Goal: Task Accomplishment & Management: Manage account settings

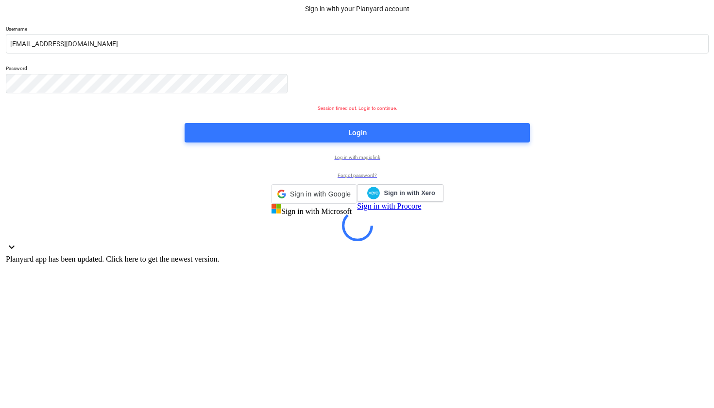
scroll to position [11, 43]
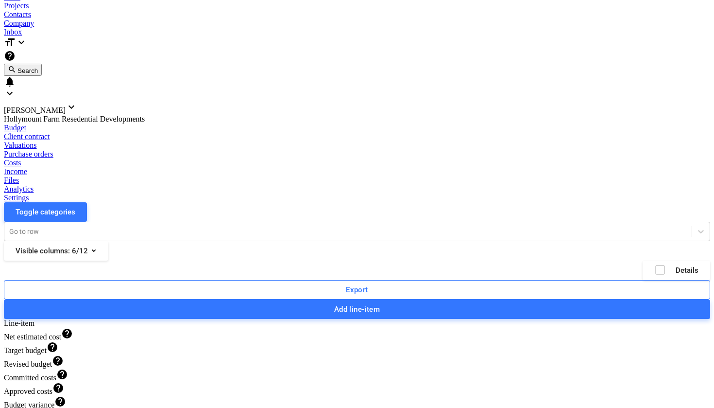
click at [650, 12] on div "Project fetching failed" at bounding box center [578, 6] width 262 height 12
click at [653, 12] on div "Project fetching failed" at bounding box center [578, 6] width 262 height 12
click at [694, 12] on div "Project fetching failed" at bounding box center [578, 6] width 262 height 12
click at [691, 12] on div "Project fetching failed" at bounding box center [578, 6] width 262 height 12
click at [99, 115] on div "Hollymount Farm Resedential Developments" at bounding box center [357, 119] width 706 height 9
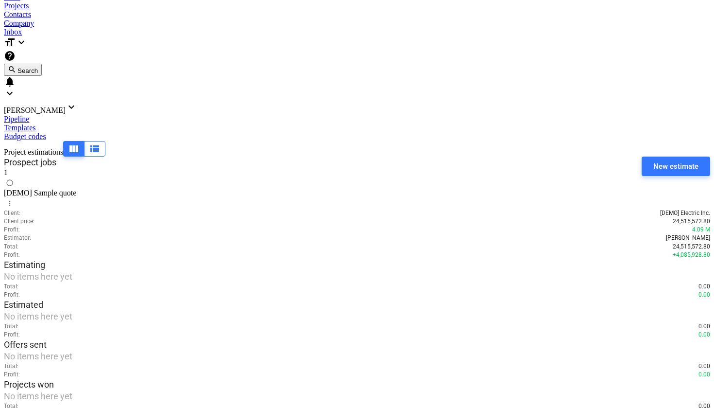
click at [133, 6] on div "Projects" at bounding box center [357, 5] width 706 height 9
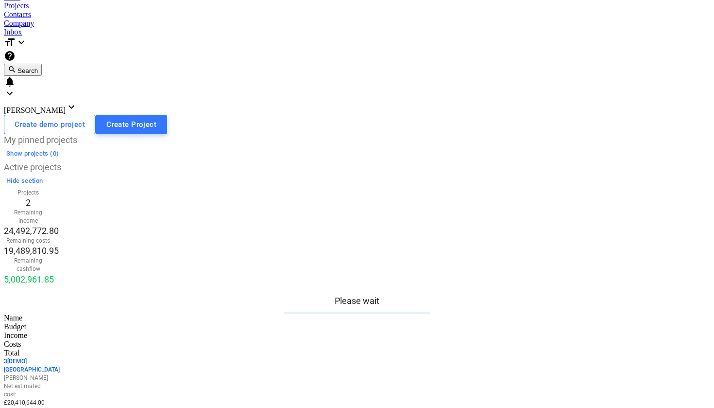
click at [497, 12] on div "Project fetching failed" at bounding box center [578, 6] width 262 height 12
click at [691, 12] on div "Project fetching failed" at bounding box center [578, 6] width 262 height 12
click at [685, 12] on div "Project fetching failed" at bounding box center [578, 6] width 262 height 12
click at [696, 11] on div "Project fetching failed" at bounding box center [578, 6] width 262 height 12
click at [232, 28] on div "Inbox" at bounding box center [357, 32] width 706 height 9
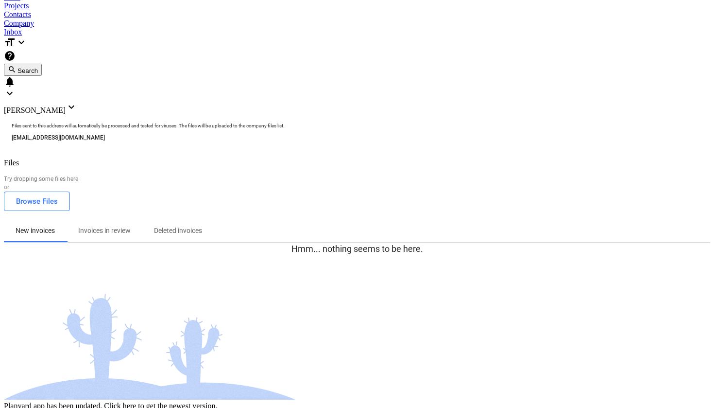
click at [500, 12] on div "Project fetching failed" at bounding box center [578, 6] width 262 height 12
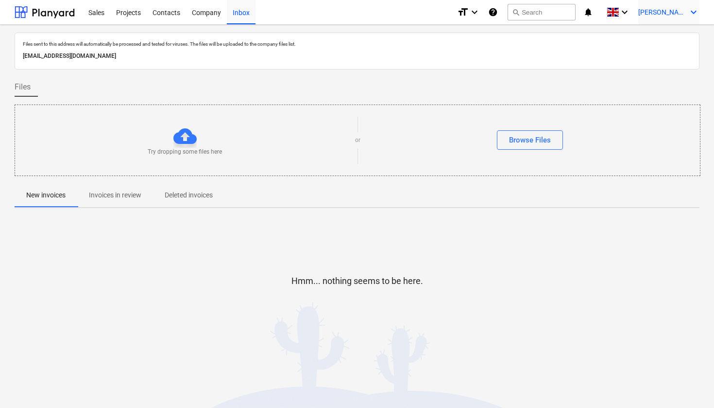
click at [696, 11] on icon "keyboard_arrow_down" at bounding box center [694, 12] width 12 height 12
click at [663, 39] on div "Settings" at bounding box center [670, 38] width 58 height 16
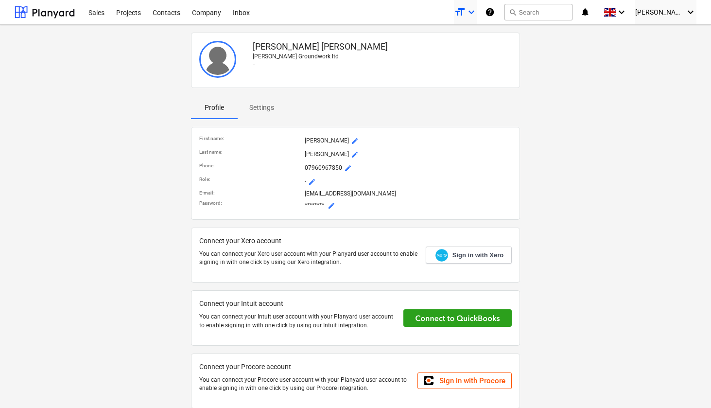
click at [477, 12] on icon "keyboard_arrow_down" at bounding box center [471, 12] width 12 height 12
click at [556, 88] on div at bounding box center [355, 204] width 711 height 408
click at [209, 16] on div "Company" at bounding box center [206, 12] width 41 height 25
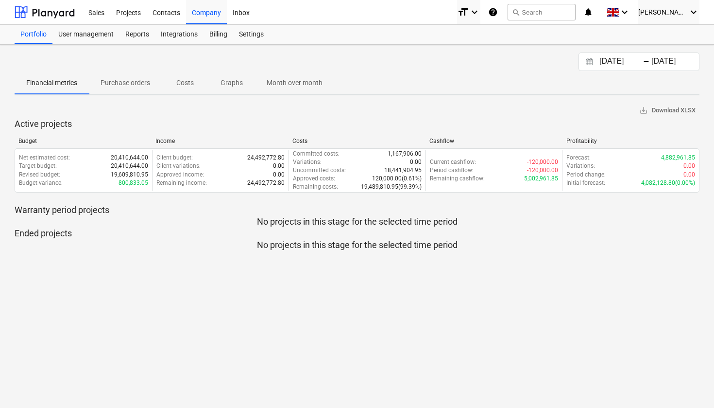
click at [498, 10] on icon "help" at bounding box center [493, 12] width 10 height 12
click at [250, 36] on div "Settings" at bounding box center [251, 34] width 36 height 19
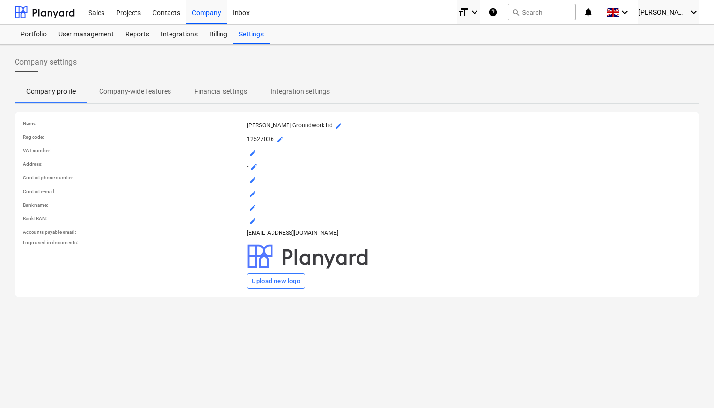
click at [136, 92] on p "Company-wide features" at bounding box center [135, 91] width 72 height 10
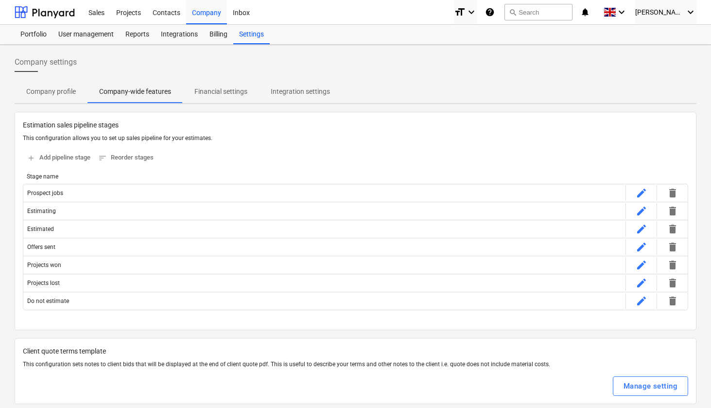
click at [291, 96] on p "Integration settings" at bounding box center [300, 91] width 59 height 10
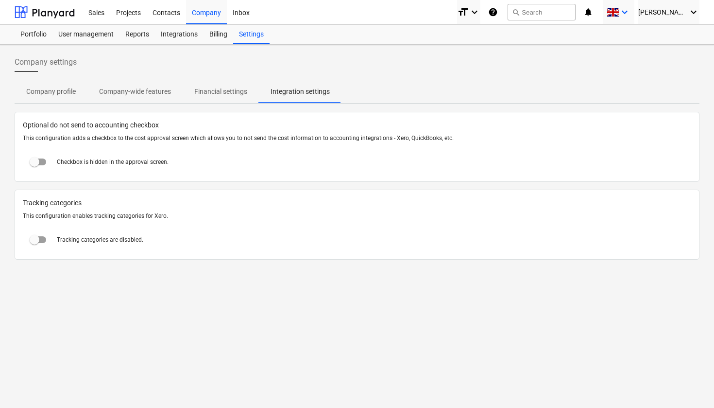
click at [631, 12] on icon "keyboard_arrow_down" at bounding box center [625, 12] width 12 height 12
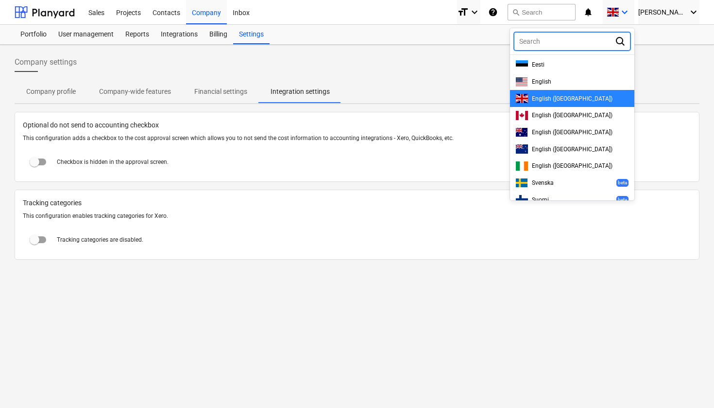
click at [495, 69] on div at bounding box center [357, 204] width 714 height 408
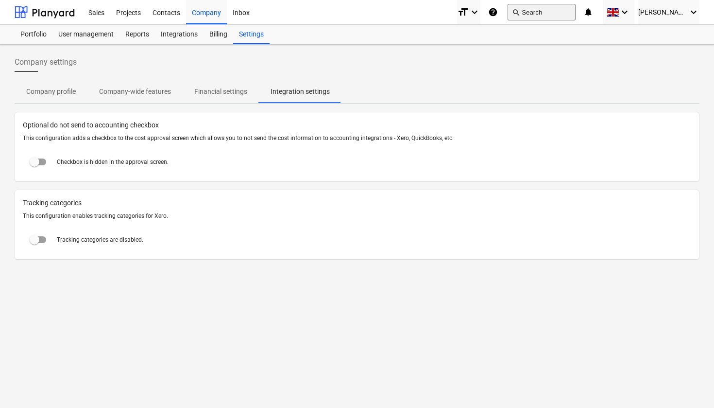
click at [548, 13] on button "search Search" at bounding box center [542, 12] width 68 height 17
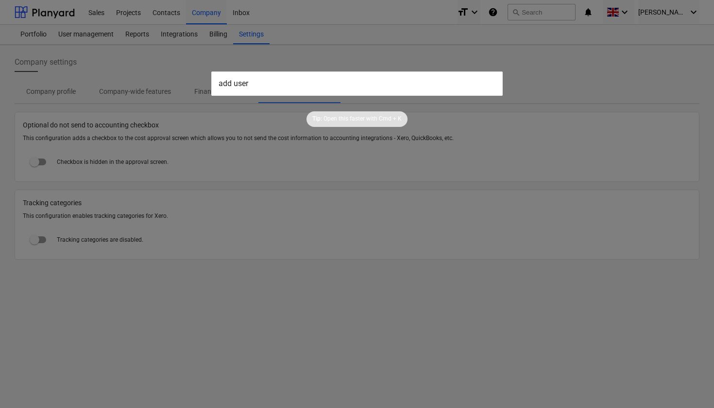
type input "add user"
click at [394, 311] on div at bounding box center [357, 204] width 714 height 408
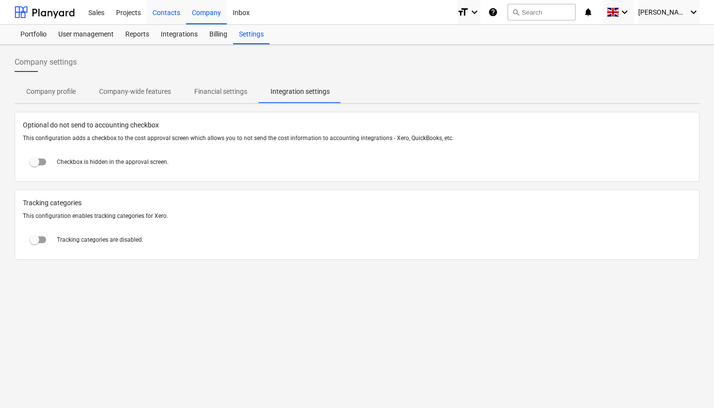
click at [164, 13] on div "Contacts" at bounding box center [166, 12] width 39 height 25
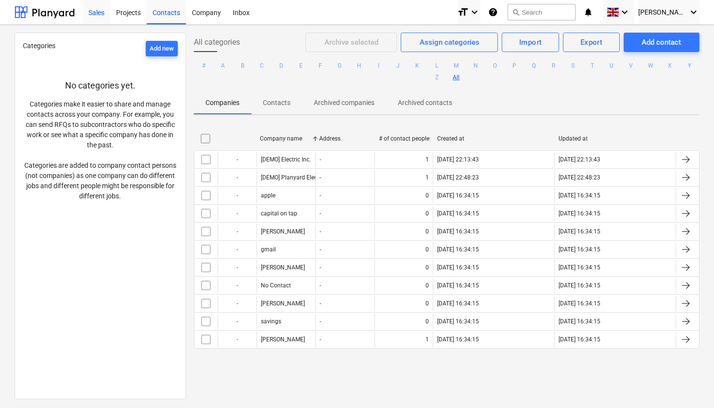
click at [98, 15] on div "Sales" at bounding box center [97, 12] width 28 height 25
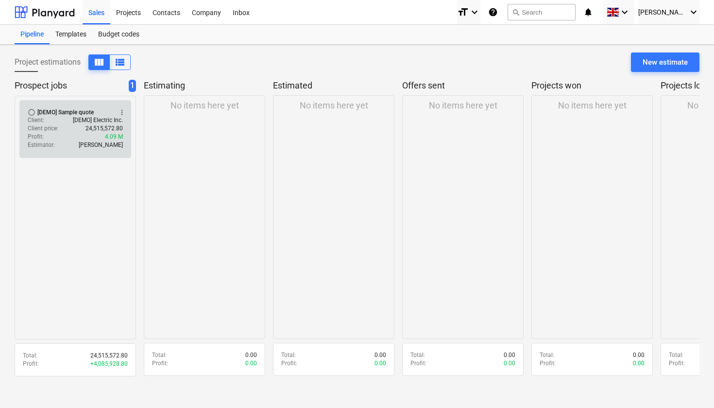
click at [98, 139] on div "Profit : 4.09 M" at bounding box center [75, 137] width 95 height 8
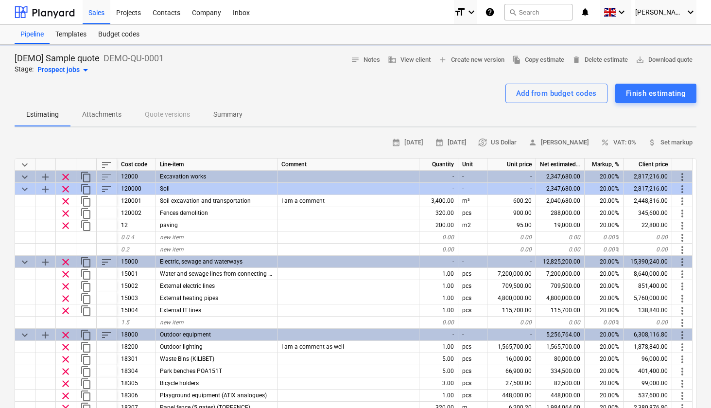
type textarea "x"
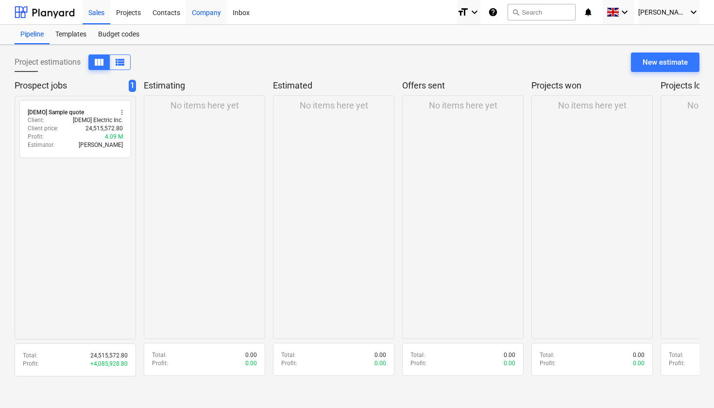
click at [205, 14] on div "Company" at bounding box center [206, 12] width 41 height 25
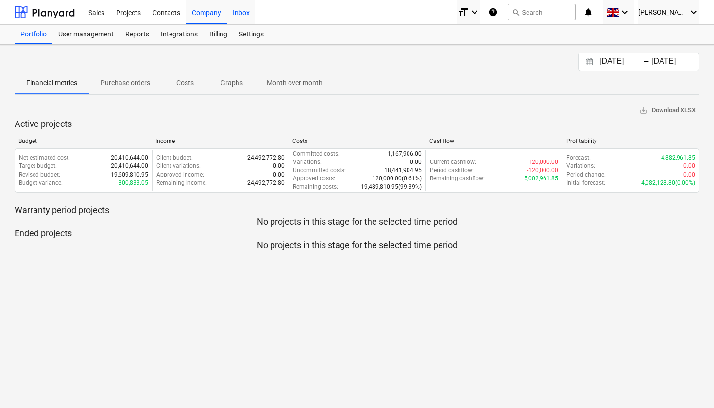
click at [244, 15] on div "Inbox" at bounding box center [241, 12] width 29 height 25
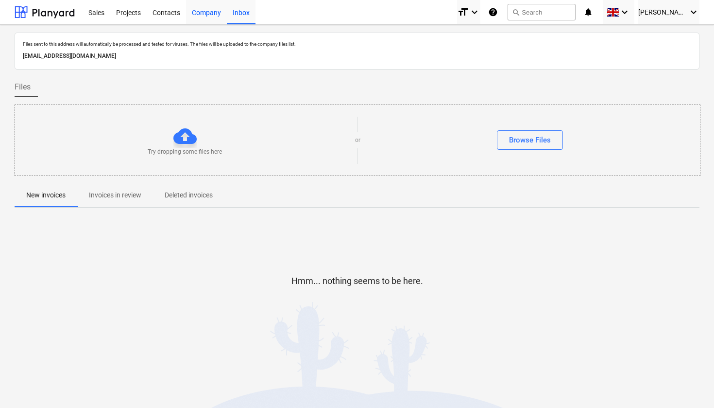
click at [204, 14] on div "Company" at bounding box center [206, 12] width 41 height 25
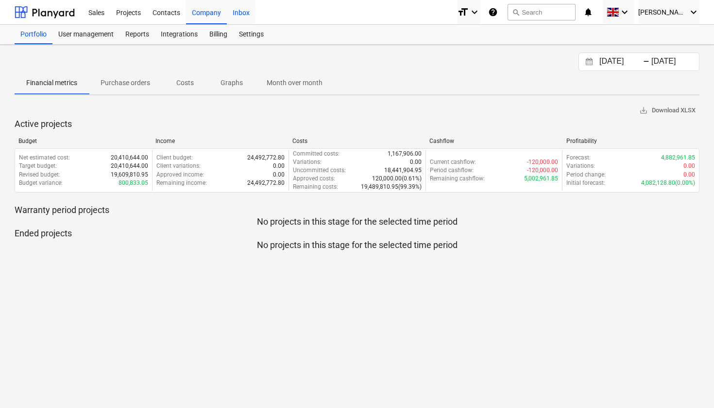
click at [246, 11] on div "Inbox" at bounding box center [241, 12] width 29 height 25
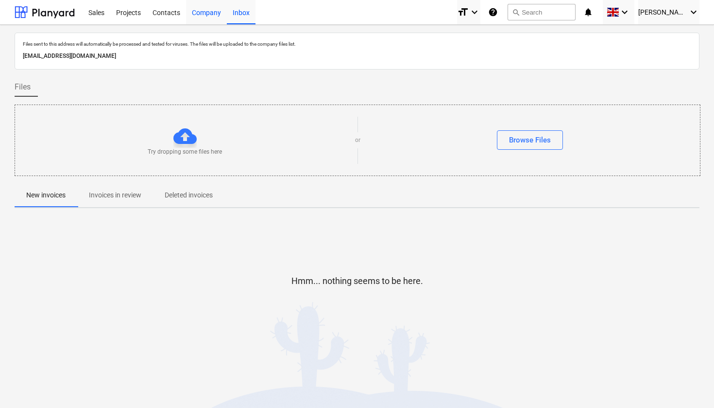
click at [197, 11] on div "Company" at bounding box center [206, 12] width 41 height 25
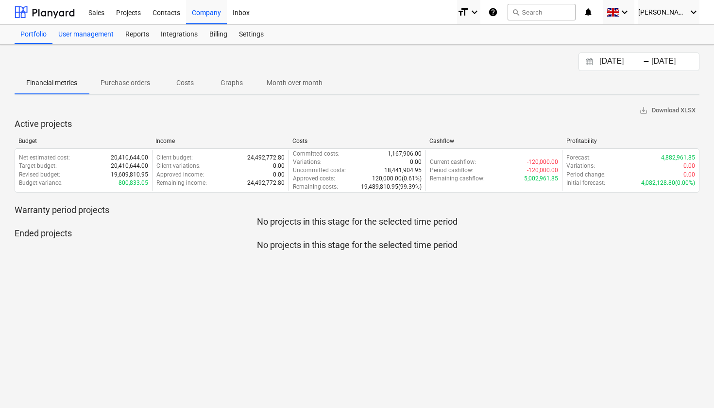
click at [93, 37] on div "User management" at bounding box center [85, 34] width 67 height 19
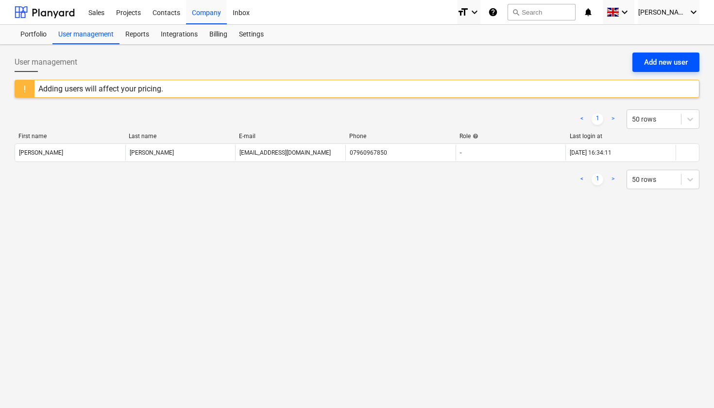
click at [670, 65] on div "Add new user" at bounding box center [666, 62] width 44 height 13
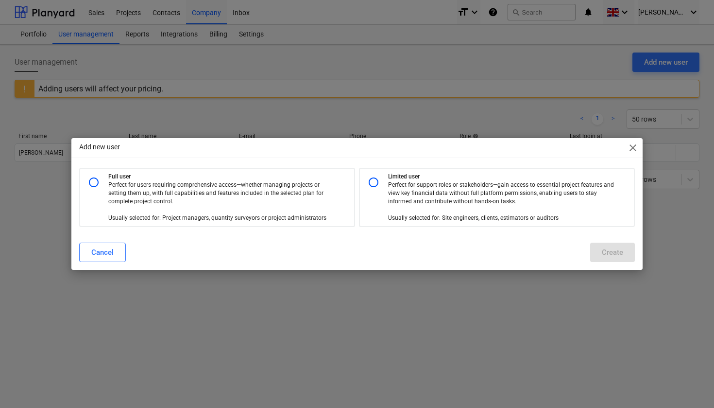
click at [99, 187] on input "radio" at bounding box center [93, 181] width 19 height 19
radio input "true"
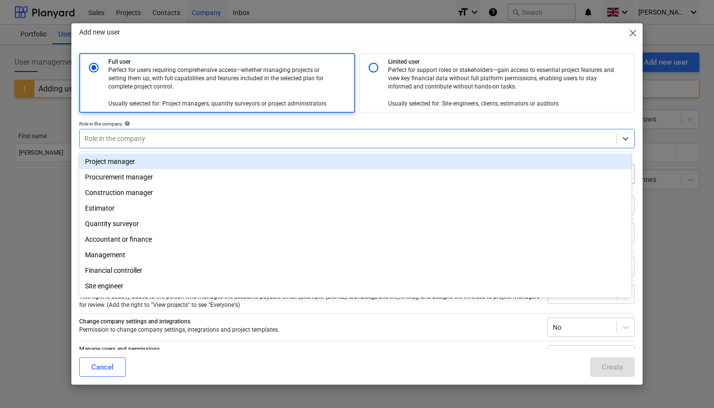
click at [161, 134] on div at bounding box center [348, 139] width 527 height 10
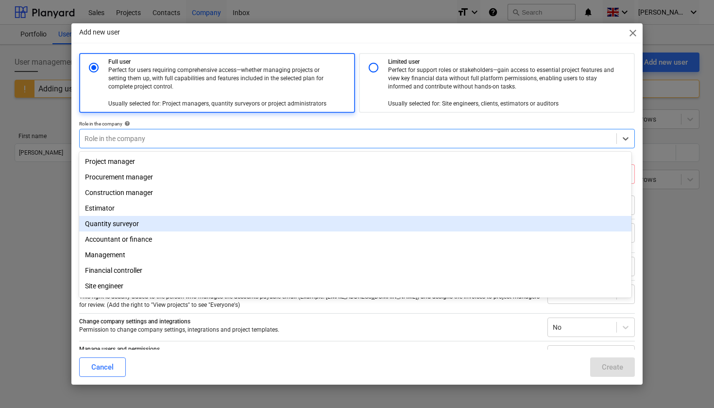
click at [130, 224] on div "Quantity surveyor" at bounding box center [355, 224] width 552 height 16
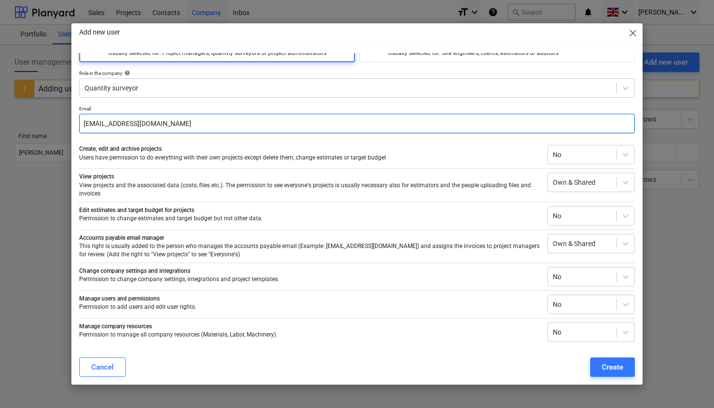
scroll to position [50, 0]
type input "abdul@yatesgroundworks.co.uk"
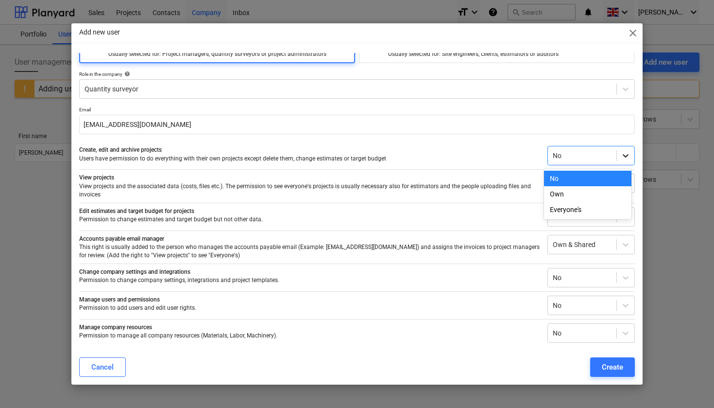
click at [623, 154] on icon at bounding box center [626, 156] width 10 height 10
click at [493, 149] on p "Create, edit and archive projects" at bounding box center [309, 150] width 461 height 8
click at [622, 153] on icon at bounding box center [626, 156] width 10 height 10
click at [580, 196] on div "Own" at bounding box center [587, 194] width 87 height 16
click at [621, 154] on icon at bounding box center [626, 156] width 10 height 10
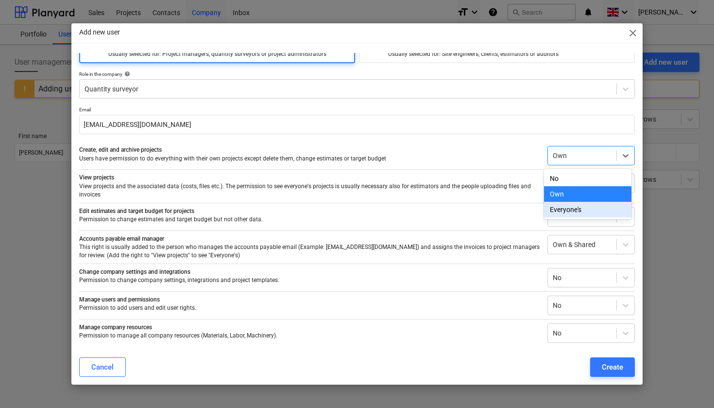
click at [578, 206] on div "Everyone's" at bounding box center [587, 210] width 87 height 16
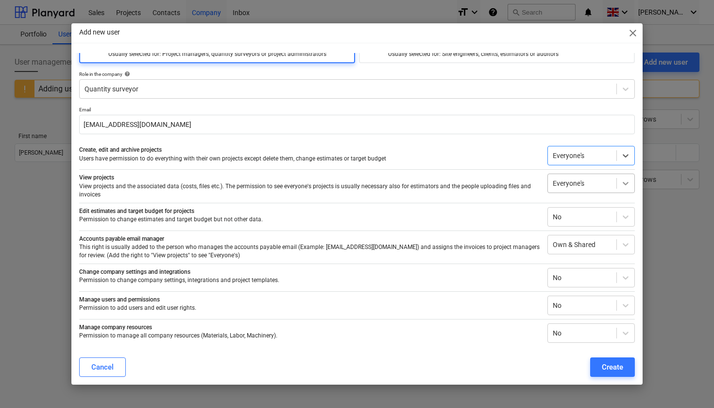
click at [628, 183] on div at bounding box center [625, 182] width 17 height 17
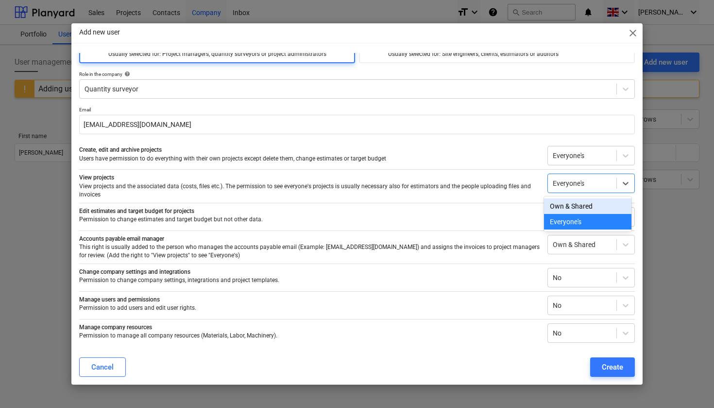
click at [600, 208] on div "Own & Shared" at bounding box center [587, 206] width 87 height 16
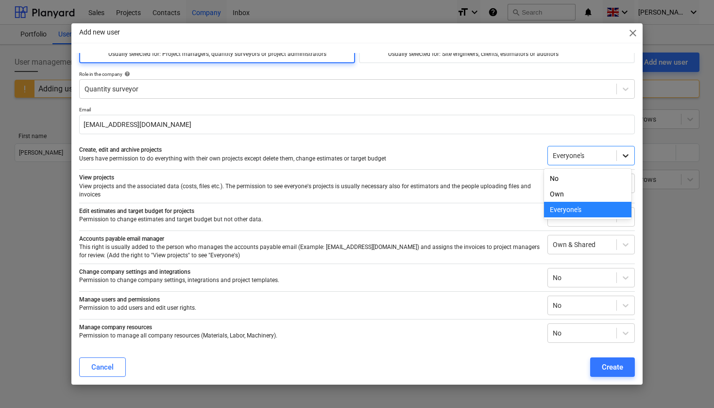
click at [625, 157] on icon at bounding box center [626, 156] width 10 height 10
click at [464, 213] on p "Edit estimates and target budget for projects" at bounding box center [309, 211] width 461 height 8
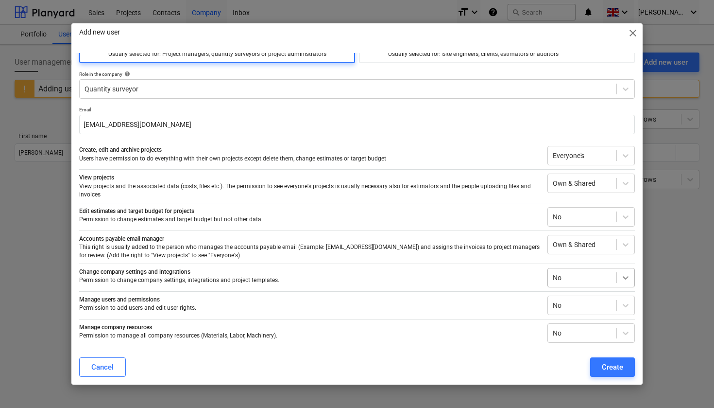
click at [627, 280] on icon at bounding box center [626, 278] width 10 height 10
click at [500, 276] on p "Permission to change company settings, integrations and project templates." at bounding box center [309, 280] width 461 height 8
click at [625, 279] on icon at bounding box center [626, 278] width 10 height 10
click at [565, 316] on div "Yes" at bounding box center [587, 316] width 87 height 16
click at [627, 334] on div at bounding box center [625, 332] width 17 height 17
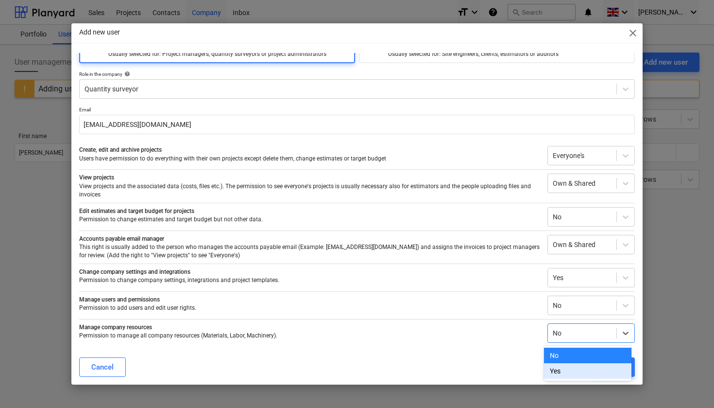
click at [575, 366] on div "Yes" at bounding box center [587, 371] width 87 height 16
click at [607, 364] on div "Create" at bounding box center [612, 366] width 21 height 13
click at [619, 369] on div "Create" at bounding box center [612, 366] width 21 height 13
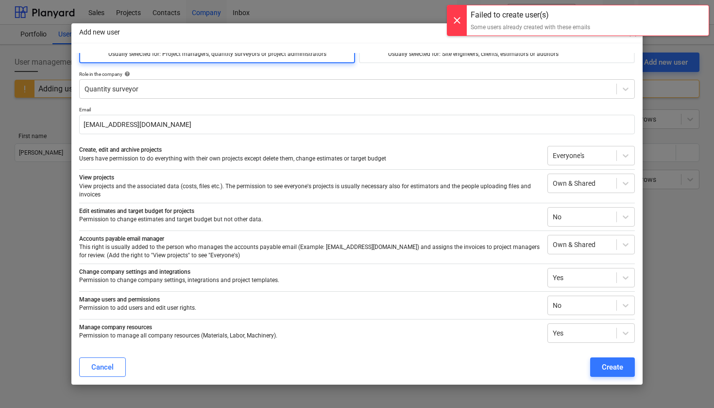
click at [454, 19] on div at bounding box center [456, 20] width 19 height 30
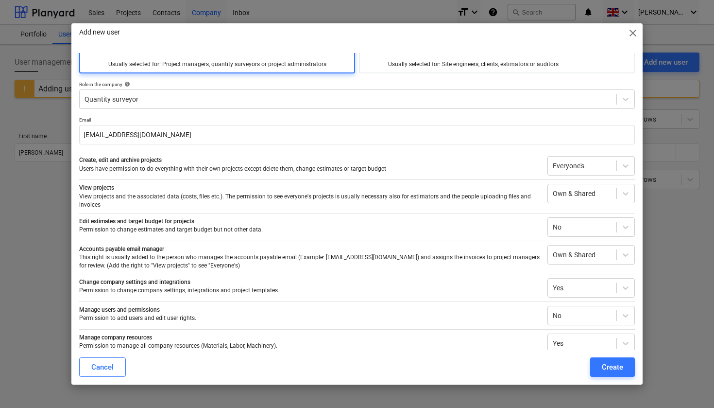
scroll to position [39, 0]
drag, startPoint x: 432, startPoint y: 32, endPoint x: 427, endPoint y: 49, distance: 17.7
click at [427, 49] on div "Add new user close Full user Perfect for users requiring comprehensive access—w…" at bounding box center [356, 203] width 571 height 361
click at [300, 77] on div "Full user Perfect for users requiring comprehensive access—whether managing pro…" at bounding box center [357, 183] width 556 height 339
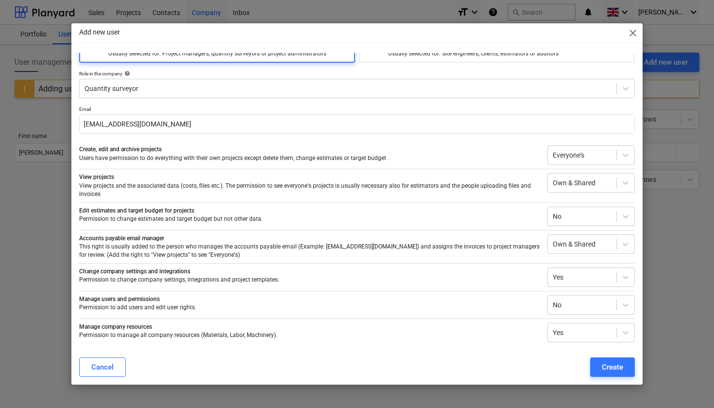
scroll to position [50, 0]
click at [621, 218] on icon at bounding box center [626, 217] width 10 height 10
click at [613, 365] on div "Create" at bounding box center [612, 366] width 21 height 13
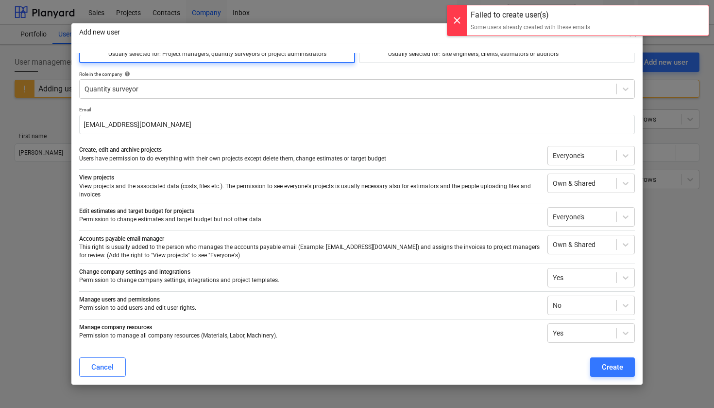
click at [458, 19] on div at bounding box center [456, 20] width 19 height 30
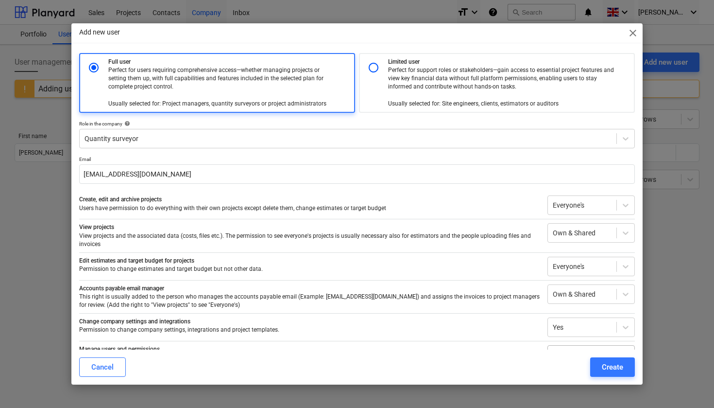
scroll to position [0, 0]
click at [617, 365] on div "Create" at bounding box center [612, 366] width 21 height 13
click at [631, 35] on span "close" at bounding box center [633, 33] width 12 height 12
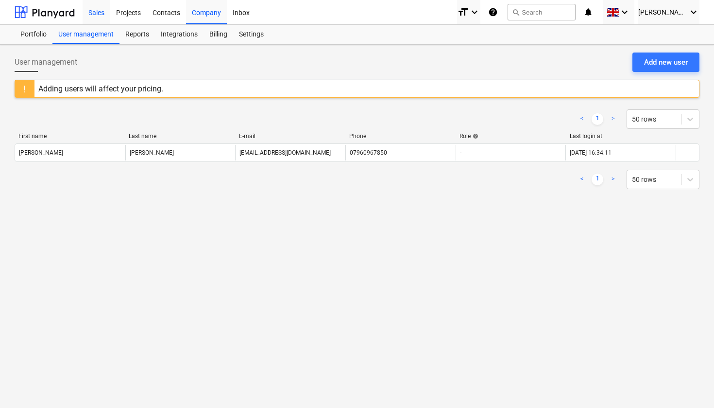
click at [99, 13] on div "Sales" at bounding box center [97, 12] width 28 height 25
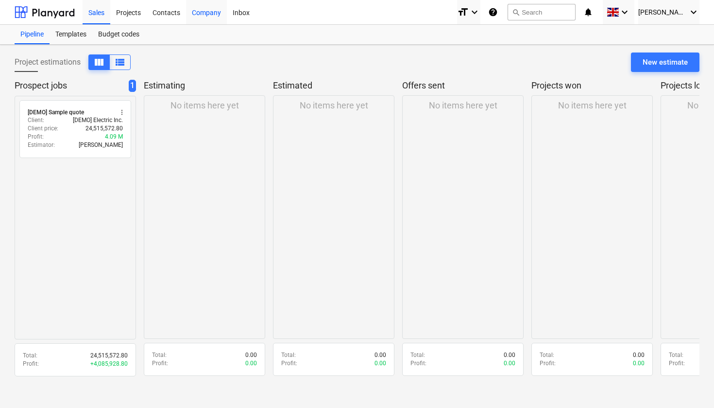
click at [213, 16] on div "Company" at bounding box center [206, 12] width 41 height 25
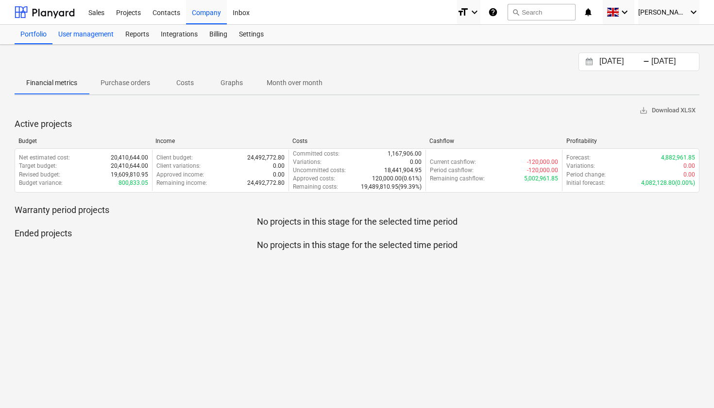
click at [85, 36] on div "User management" at bounding box center [85, 34] width 67 height 19
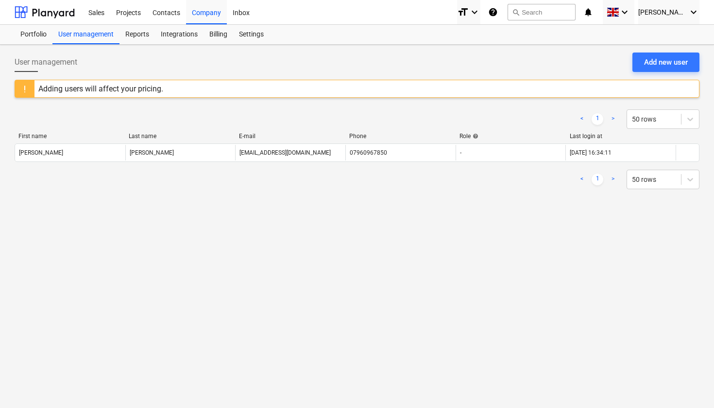
click at [422, 185] on div "< 1 > 50 rows" at bounding box center [357, 179] width 685 height 19
click at [669, 63] on div "Add new user" at bounding box center [666, 62] width 44 height 13
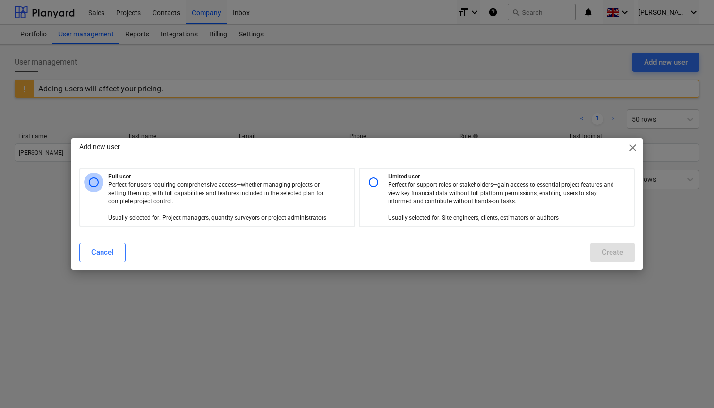
click at [93, 184] on input "radio" at bounding box center [93, 181] width 19 height 19
radio input "true"
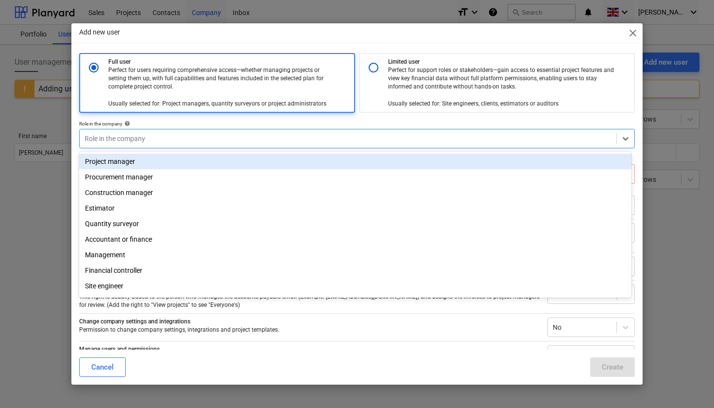
click at [178, 137] on div at bounding box center [348, 139] width 527 height 10
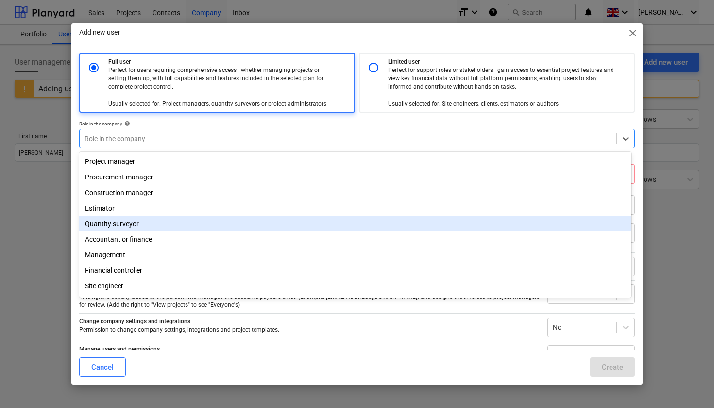
click at [134, 227] on div "Quantity surveyor" at bounding box center [355, 224] width 552 height 16
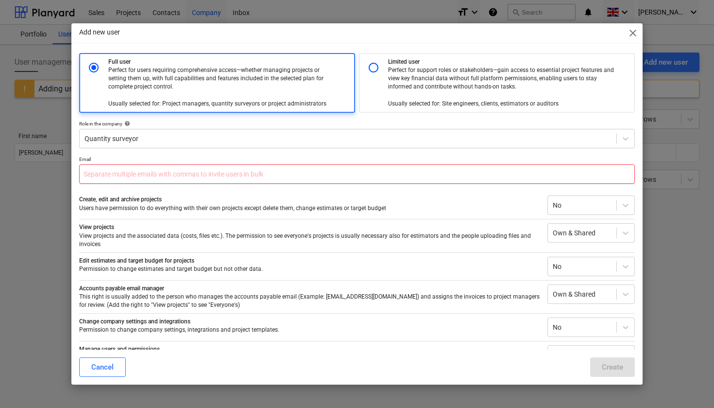
type input "[EMAIL_ADDRESS][DOMAIN_NAME]"
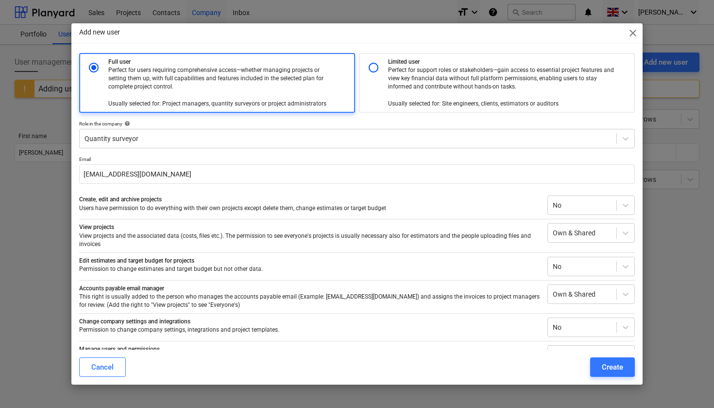
type input "[EMAIL_ADDRESS][DOMAIN_NAME]"
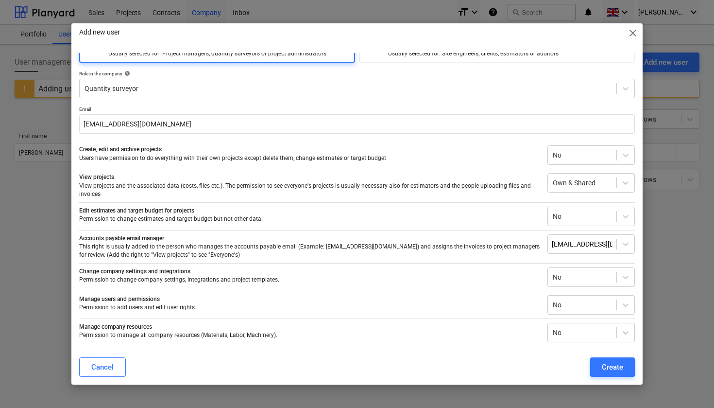
scroll to position [50, 0]
click at [623, 155] on icon at bounding box center [626, 155] width 6 height 3
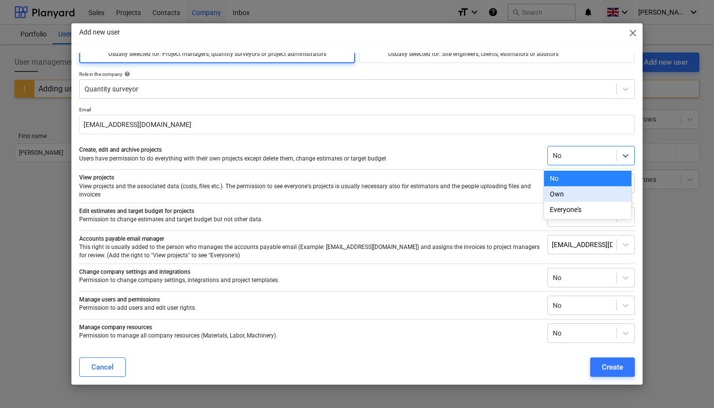
click at [576, 193] on div "Own" at bounding box center [587, 194] width 87 height 16
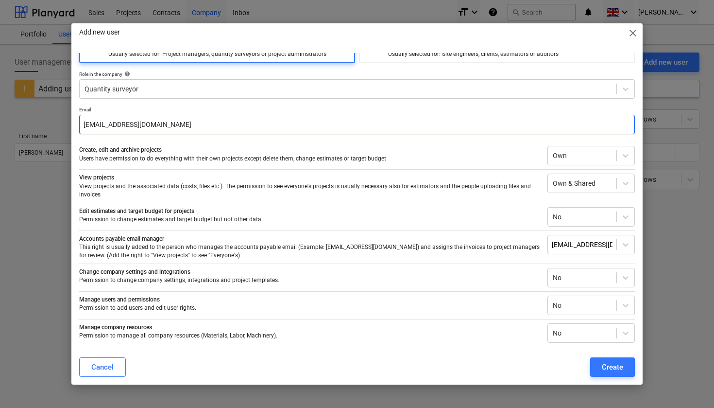
drag, startPoint x: 182, startPoint y: 121, endPoint x: 2, endPoint y: 142, distance: 181.4
click at [2, 142] on div "Add new user close Full user Perfect for users requiring comprehensive access—w…" at bounding box center [357, 204] width 714 height 408
drag, startPoint x: 180, startPoint y: 122, endPoint x: 25, endPoint y: 110, distance: 156.0
click at [25, 110] on div "Add new user close Full user Perfect for users requiring comprehensive access—w…" at bounding box center [357, 204] width 714 height 408
type input "rafeequemptc@gmail.com"
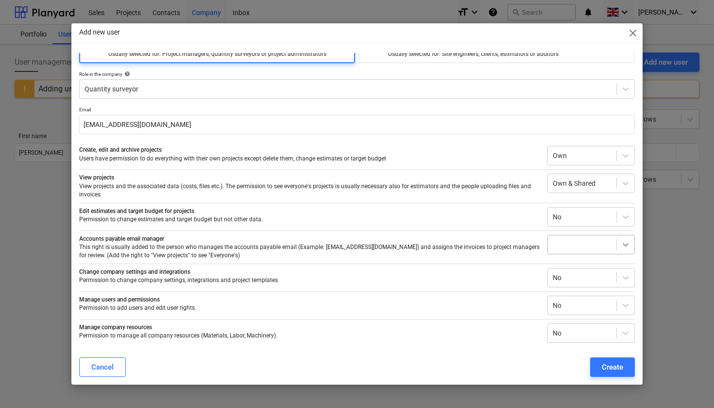
click at [621, 241] on icon at bounding box center [626, 245] width 10 height 10
click at [624, 276] on icon at bounding box center [626, 277] width 6 height 3
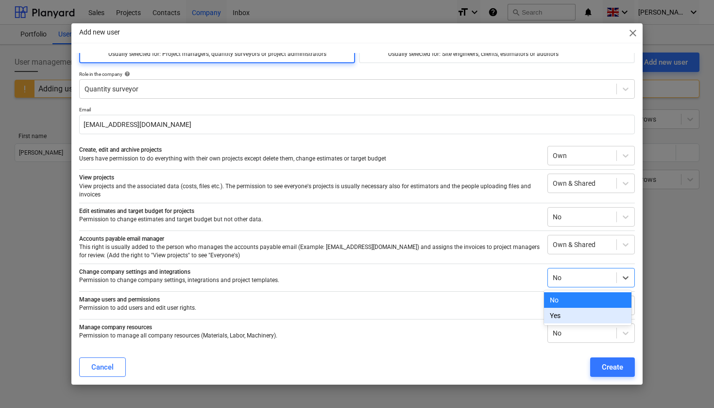
click at [582, 311] on div "Yes" at bounding box center [587, 316] width 87 height 16
click at [624, 333] on icon at bounding box center [626, 333] width 10 height 10
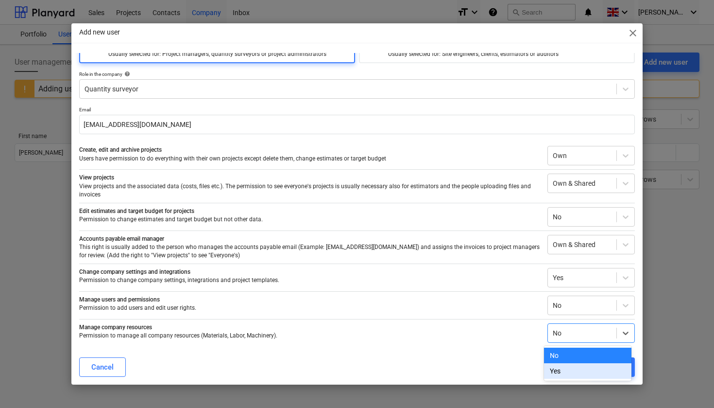
click at [586, 374] on div "Yes" at bounding box center [587, 371] width 87 height 16
click at [608, 367] on div "Create" at bounding box center [612, 366] width 21 height 13
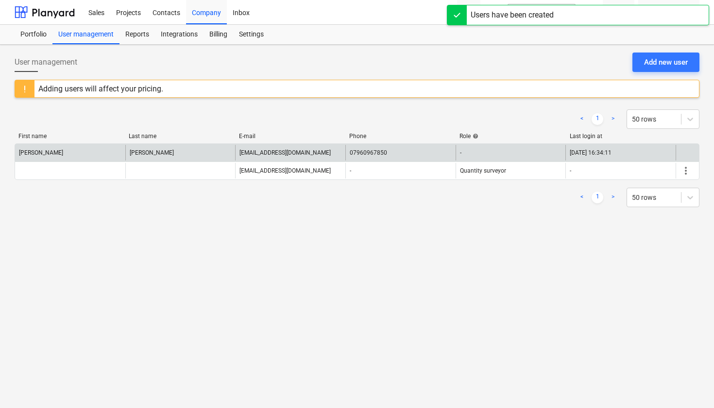
click at [479, 151] on div "-" at bounding box center [511, 153] width 110 height 16
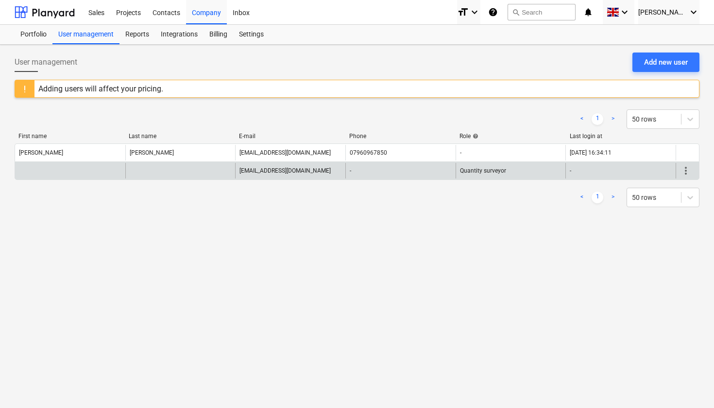
click at [687, 171] on span "more_vert" at bounding box center [686, 171] width 12 height 12
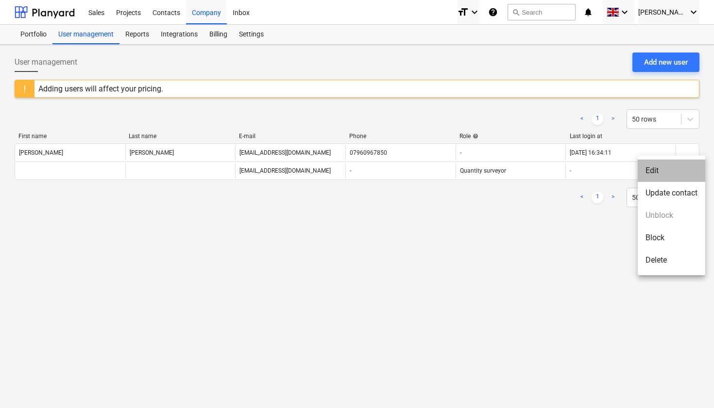
click at [668, 171] on li "Edit" at bounding box center [672, 170] width 68 height 22
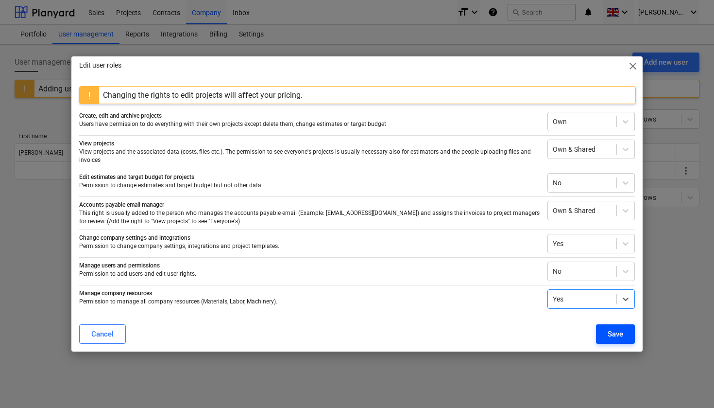
click at [616, 337] on div "Save" at bounding box center [616, 333] width 16 height 13
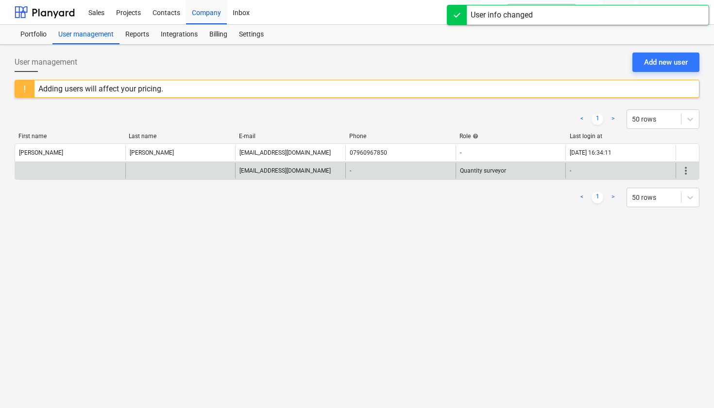
click at [54, 173] on div at bounding box center [70, 171] width 110 height 16
click at [59, 171] on div at bounding box center [70, 171] width 110 height 16
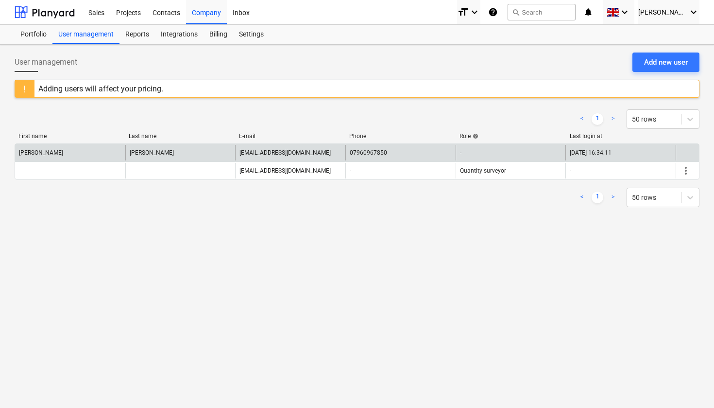
click at [684, 152] on div at bounding box center [687, 153] width 23 height 16
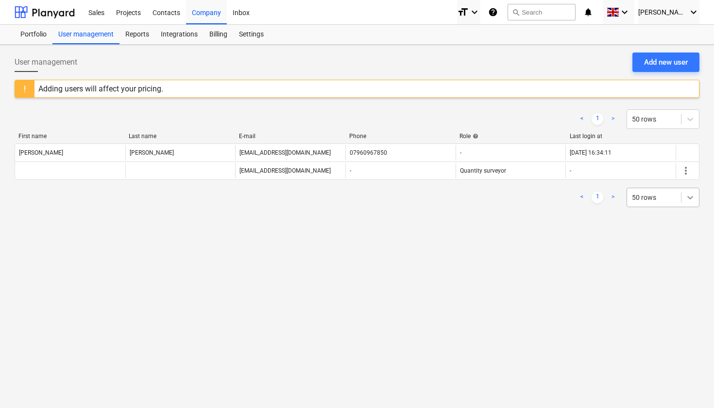
click at [695, 197] on icon at bounding box center [690, 197] width 10 height 10
click at [586, 256] on div "User management Add new user Adding users will affect your pricing. < 1 > 50 ro…" at bounding box center [357, 226] width 714 height 363
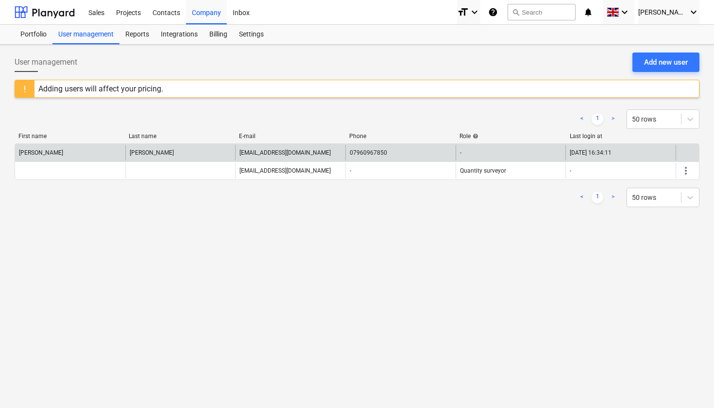
click at [483, 154] on div "-" at bounding box center [511, 153] width 110 height 16
click at [692, 149] on div at bounding box center [687, 153] width 23 height 16
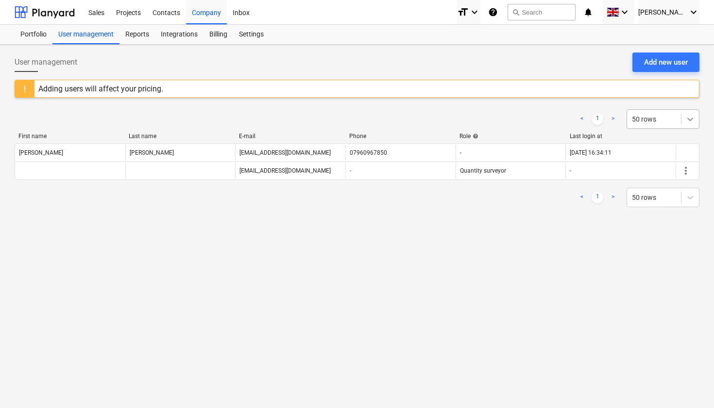
click at [690, 121] on icon at bounding box center [690, 119] width 10 height 10
click at [141, 37] on div "Reports" at bounding box center [137, 34] width 35 height 19
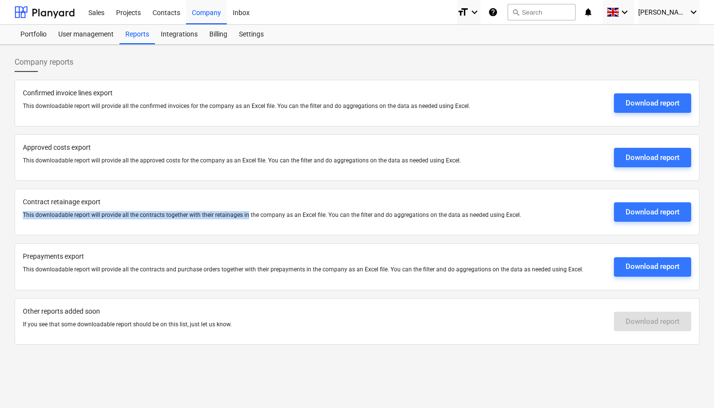
drag, startPoint x: 24, startPoint y: 215, endPoint x: 246, endPoint y: 210, distance: 221.6
click at [246, 211] on p "This downloadable report will provide all the contracts together with their ret…" at bounding box center [314, 215] width 583 height 8
click at [257, 225] on div at bounding box center [314, 223] width 583 height 8
click at [100, 14] on div "Sales" at bounding box center [97, 12] width 28 height 25
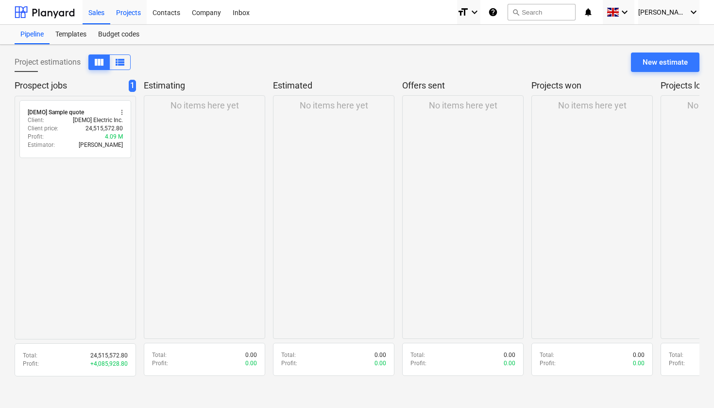
click at [132, 8] on div "Projects" at bounding box center [128, 12] width 36 height 25
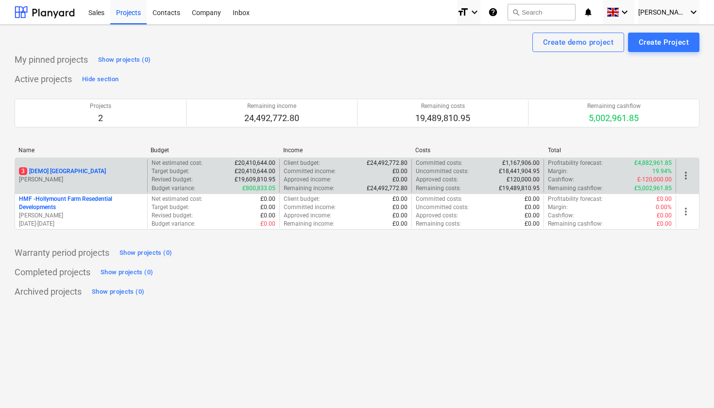
click at [686, 178] on span "more_vert" at bounding box center [686, 176] width 12 height 12
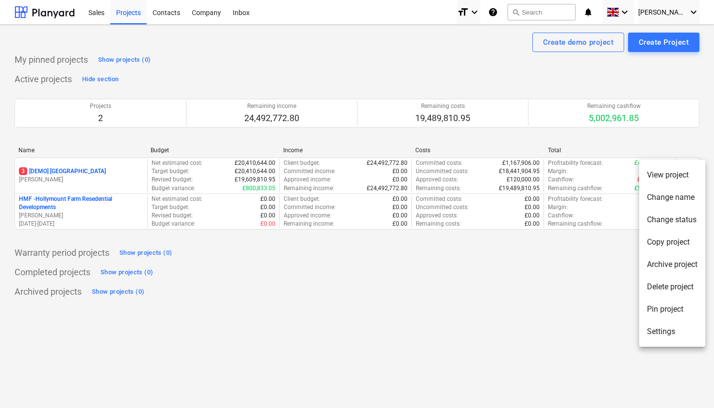
click at [459, 275] on div at bounding box center [357, 204] width 714 height 408
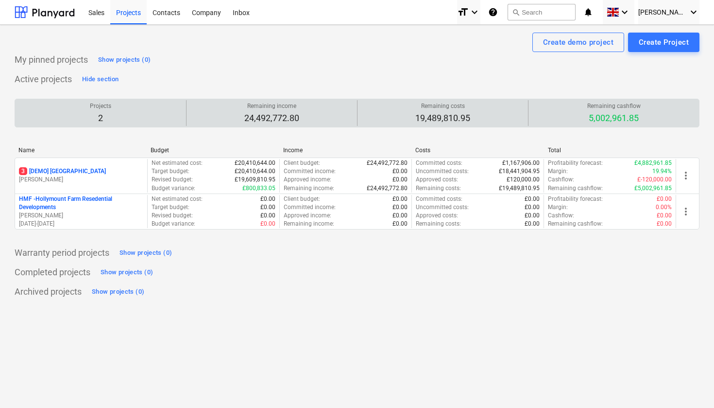
click at [636, 112] on p "5,002,961.85" at bounding box center [613, 118] width 53 height 12
click at [613, 119] on p "5,002,961.85" at bounding box center [613, 118] width 53 height 12
click at [101, 116] on p "2" at bounding box center [100, 118] width 21 height 12
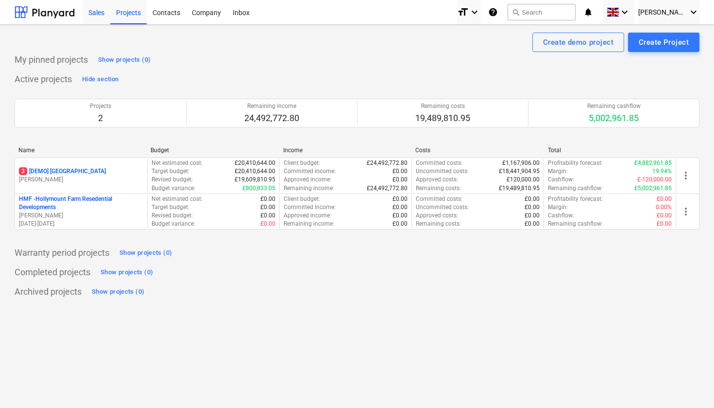
click at [97, 18] on div "Sales" at bounding box center [97, 12] width 28 height 25
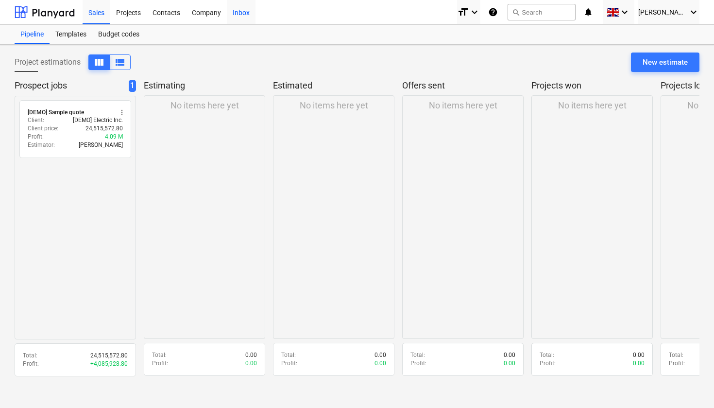
click at [246, 13] on div "Inbox" at bounding box center [241, 12] width 29 height 25
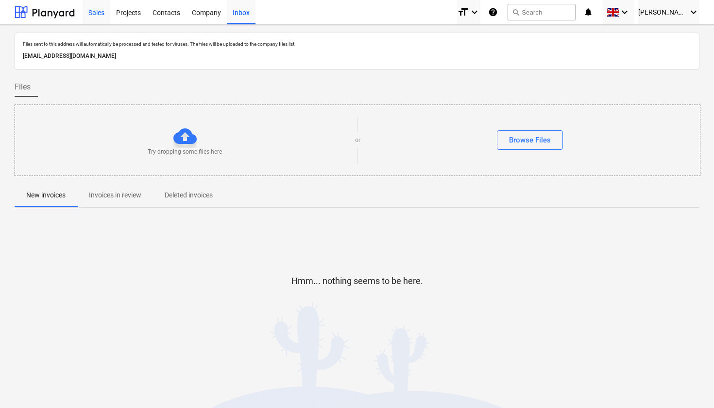
click at [100, 16] on div "Sales" at bounding box center [97, 12] width 28 height 25
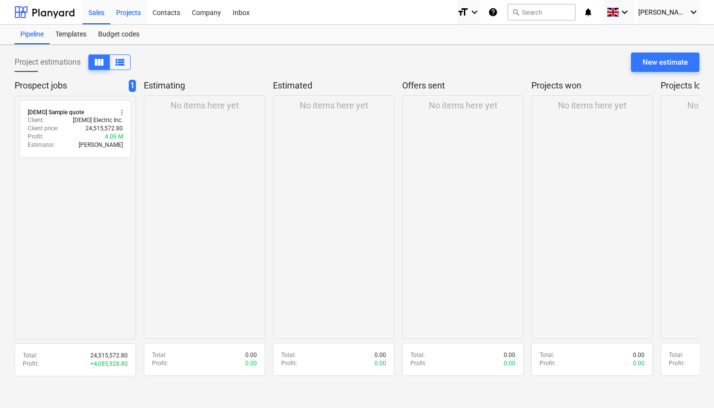
click at [131, 19] on div "Projects" at bounding box center [128, 12] width 36 height 25
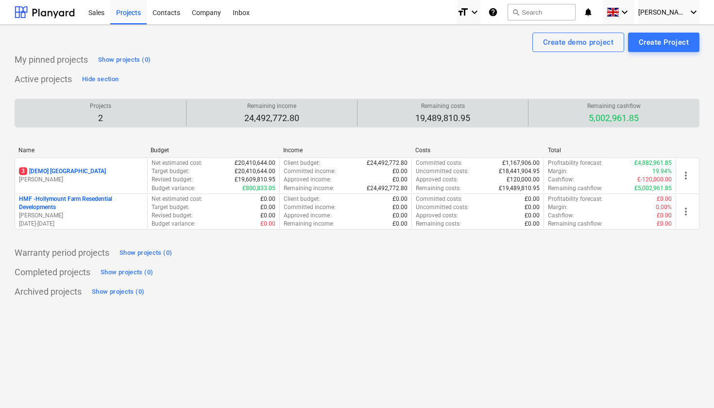
click at [629, 119] on p "5,002,961.85" at bounding box center [613, 118] width 53 height 12
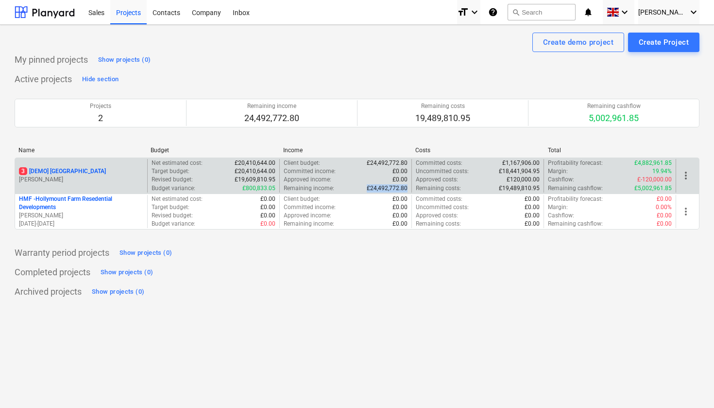
drag, startPoint x: 368, startPoint y: 187, endPoint x: 408, endPoint y: 188, distance: 39.4
click at [408, 188] on div "Client budget : £24,492,772.80 Committed income : £0.00 Approved income : £0.00…" at bounding box center [345, 176] width 132 height 34
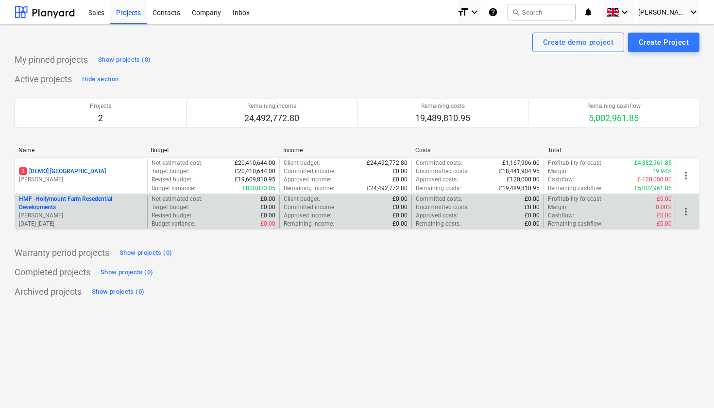
click at [434, 200] on p "Committed costs :" at bounding box center [439, 199] width 47 height 8
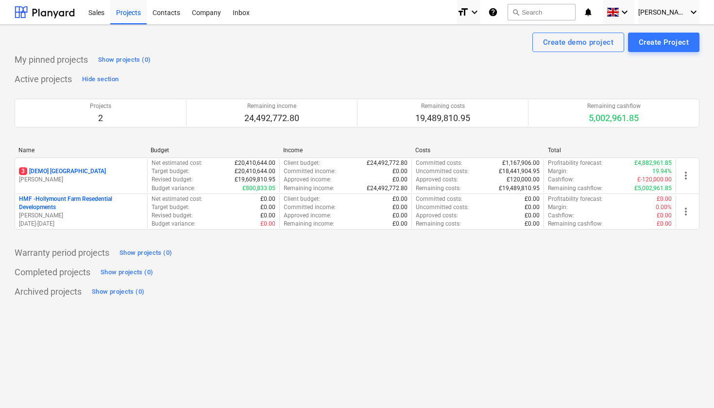
click at [414, 287] on div "Archived projects Show projects (0)" at bounding box center [357, 292] width 685 height 16
click at [208, 14] on div "Company" at bounding box center [206, 12] width 41 height 25
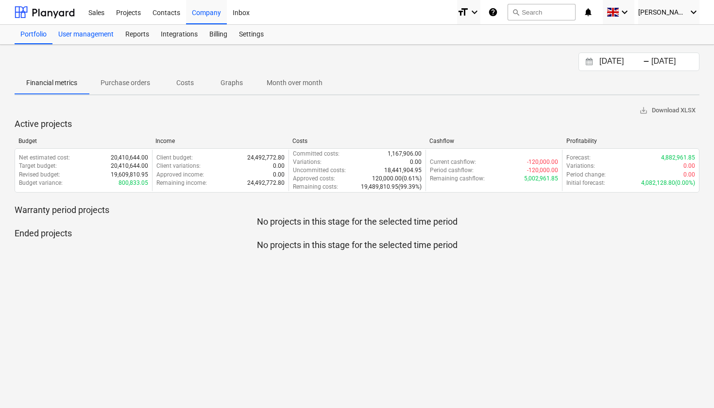
click at [82, 34] on div "User management" at bounding box center [85, 34] width 67 height 19
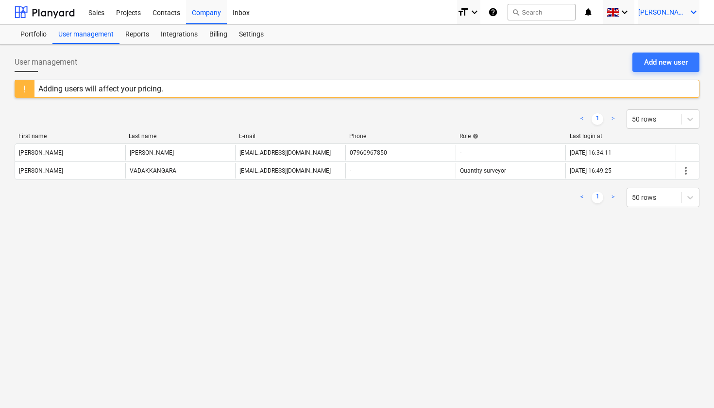
click at [695, 15] on icon "keyboard_arrow_down" at bounding box center [694, 12] width 12 height 12
click at [582, 62] on div at bounding box center [357, 204] width 714 height 408
click at [41, 30] on div "Portfolio" at bounding box center [34, 34] width 38 height 19
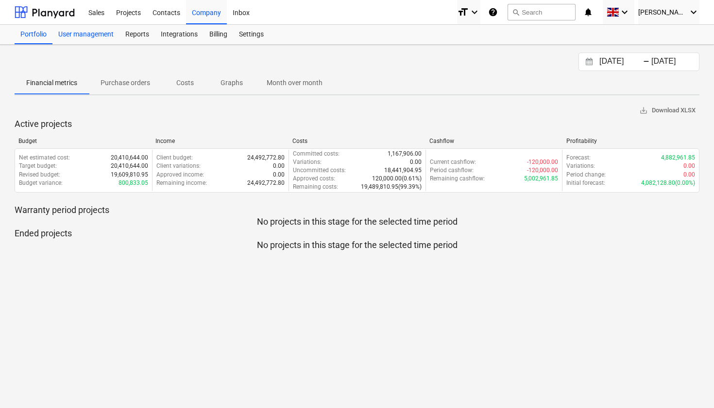
click at [78, 33] on div "User management" at bounding box center [85, 34] width 67 height 19
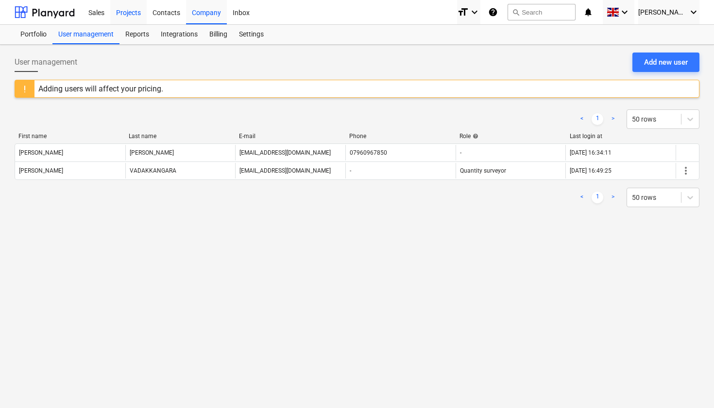
click at [131, 13] on div "Projects" at bounding box center [128, 12] width 36 height 25
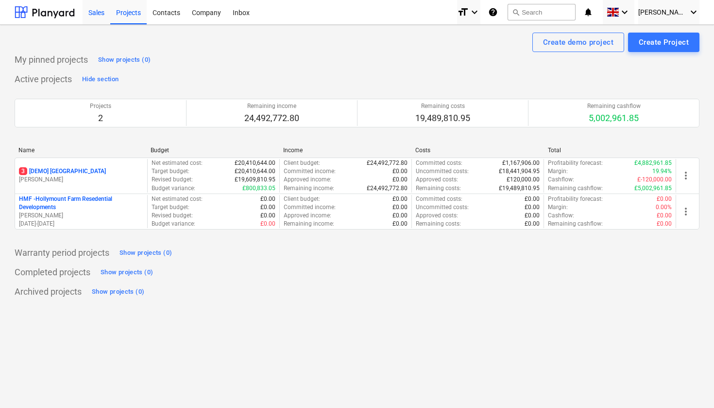
click at [103, 16] on div "Sales" at bounding box center [97, 12] width 28 height 25
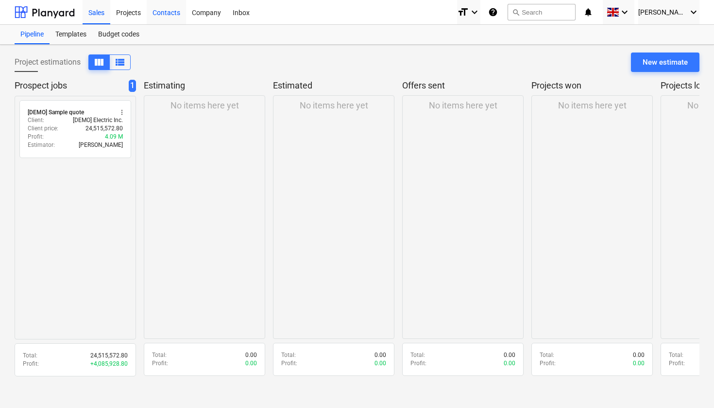
click at [172, 16] on div "Contacts" at bounding box center [166, 12] width 39 height 25
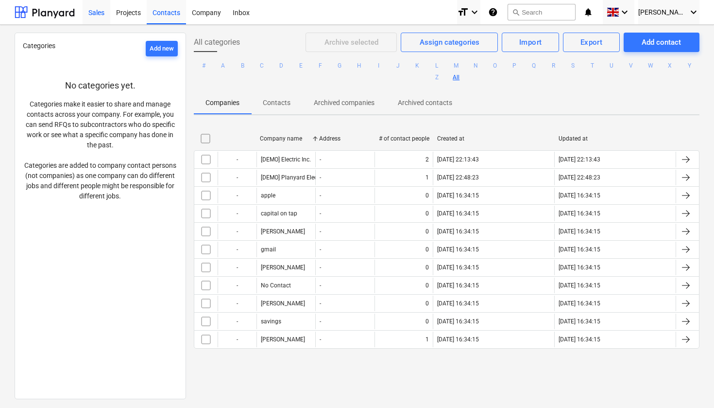
click at [95, 15] on div "Sales" at bounding box center [97, 12] width 28 height 25
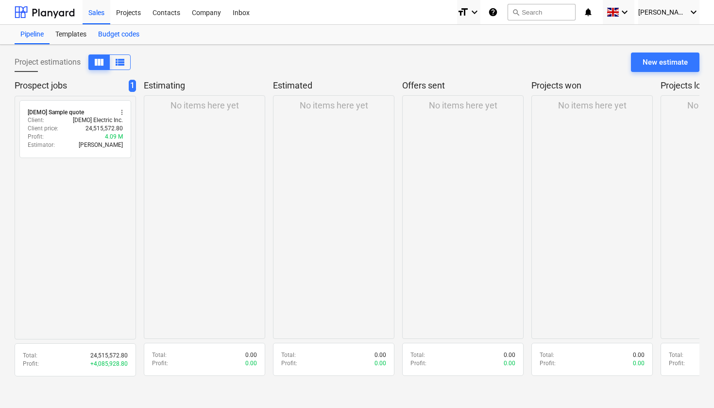
click at [121, 35] on div "Budget codes" at bounding box center [118, 34] width 53 height 19
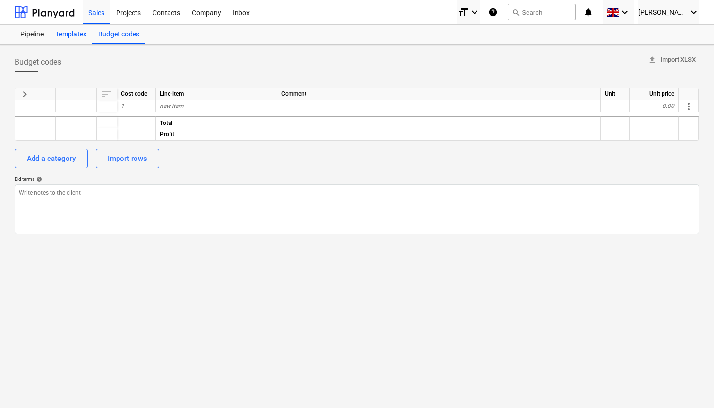
click at [79, 36] on div "Templates" at bounding box center [71, 34] width 43 height 19
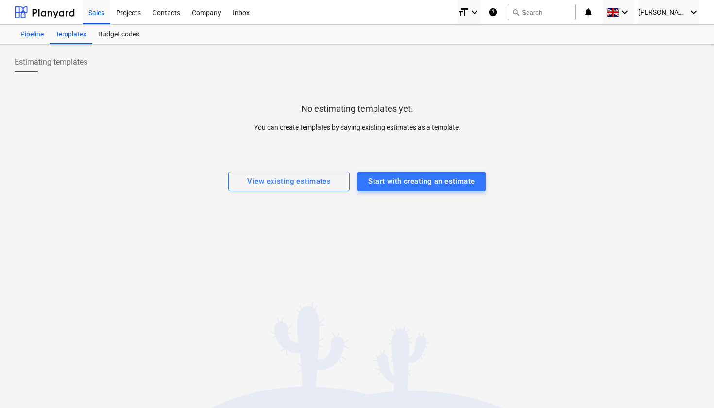
click at [30, 34] on div "Pipeline" at bounding box center [32, 34] width 35 height 19
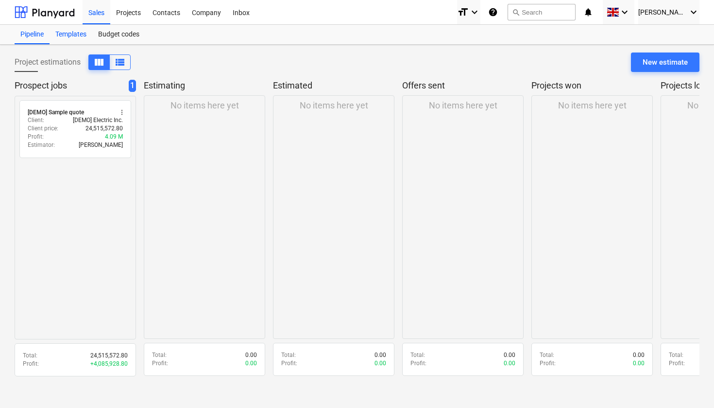
click at [66, 38] on div "Templates" at bounding box center [71, 34] width 43 height 19
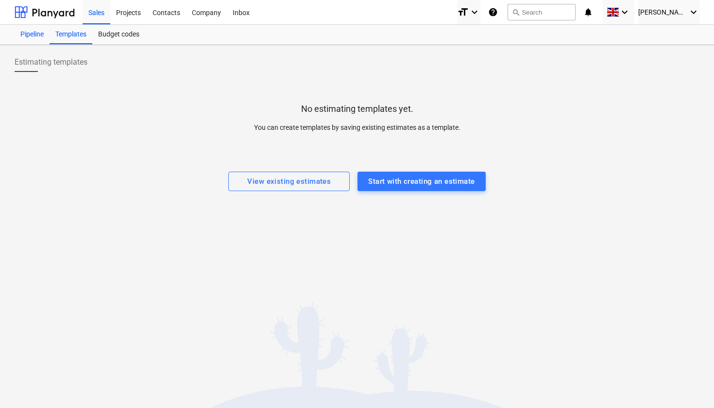
click at [30, 33] on div "Pipeline" at bounding box center [32, 34] width 35 height 19
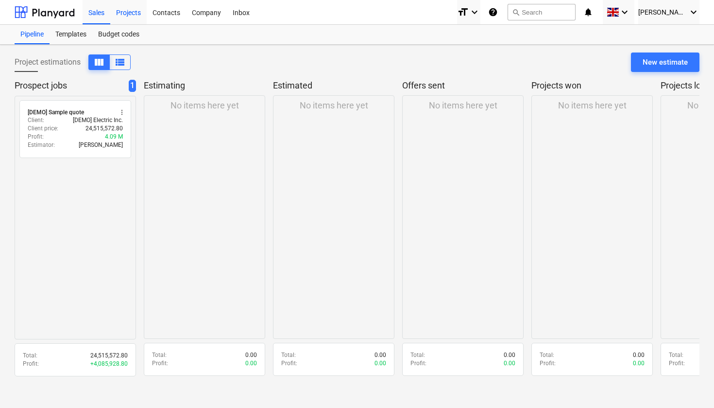
click at [142, 10] on div "Projects" at bounding box center [128, 12] width 36 height 25
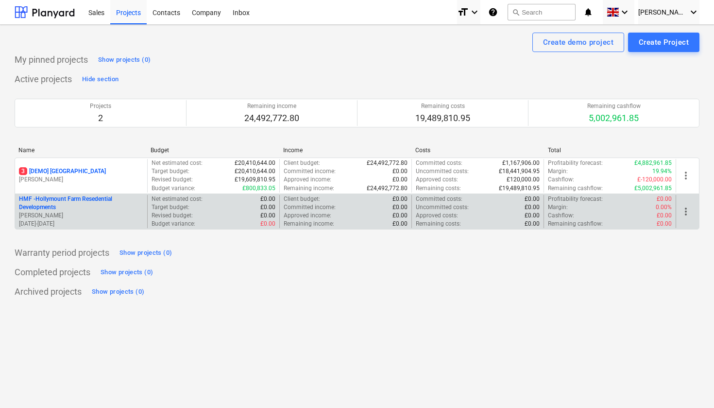
click at [684, 209] on span "more_vert" at bounding box center [686, 212] width 12 height 12
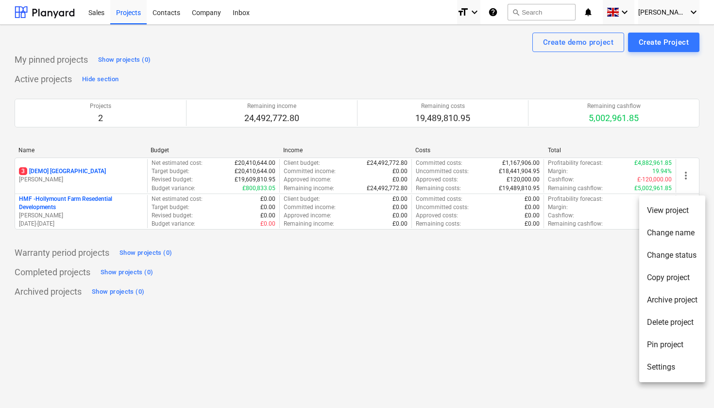
click at [501, 272] on div at bounding box center [357, 204] width 714 height 408
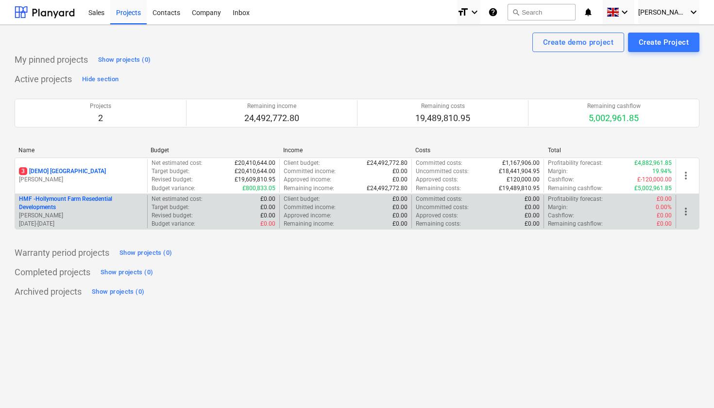
click at [691, 211] on span "more_vert" at bounding box center [686, 212] width 12 height 12
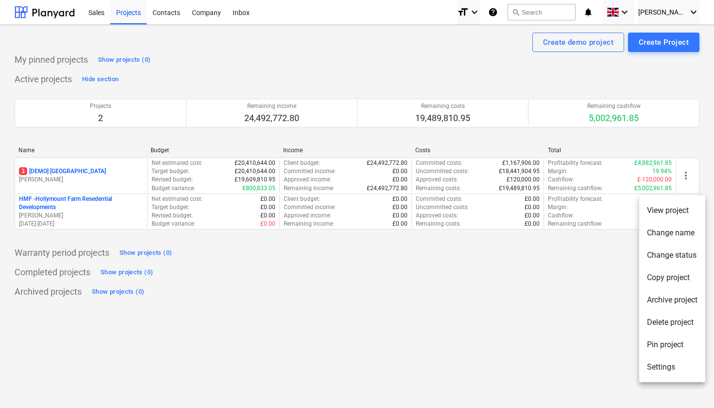
click at [674, 250] on li "Change status" at bounding box center [672, 255] width 66 height 22
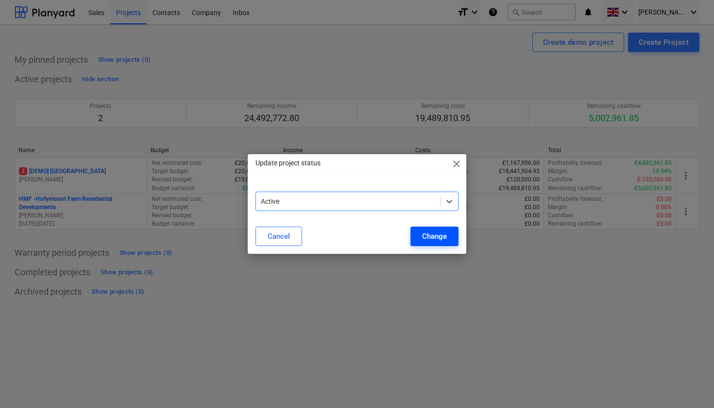
click at [435, 239] on div "Change" at bounding box center [434, 236] width 25 height 13
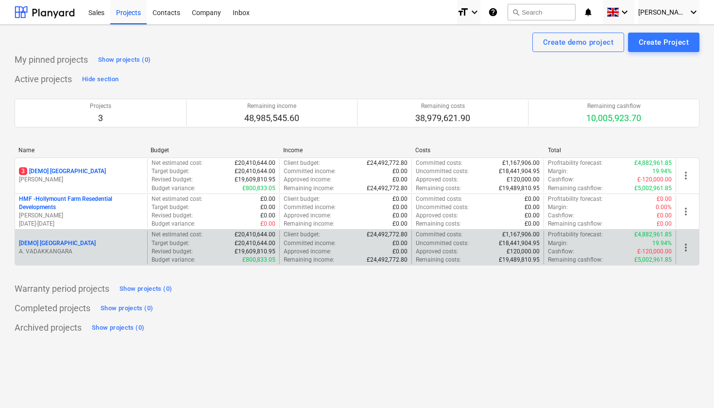
click at [690, 246] on span "more_vert" at bounding box center [686, 247] width 12 height 12
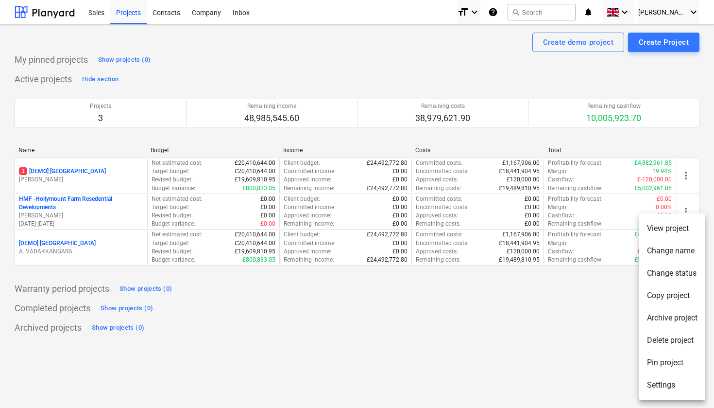
click at [526, 299] on div at bounding box center [357, 204] width 714 height 408
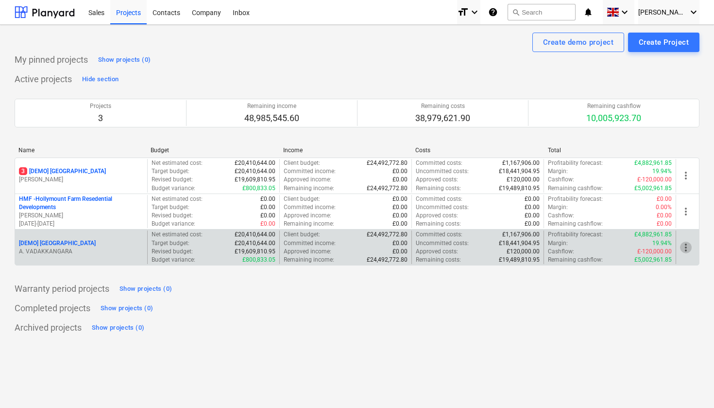
click at [689, 247] on span "more_vert" at bounding box center [686, 247] width 12 height 12
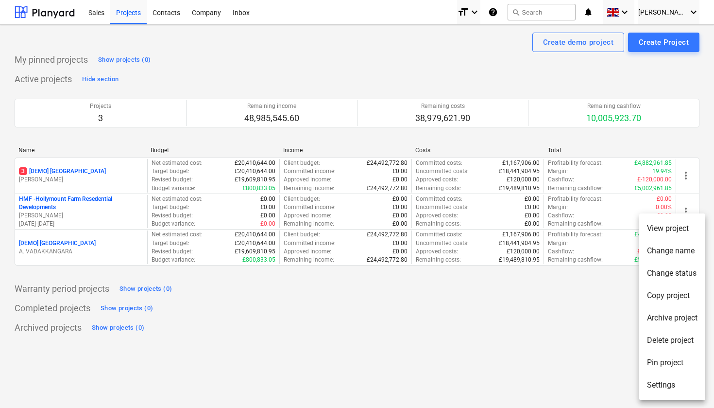
click at [587, 304] on div at bounding box center [357, 204] width 714 height 408
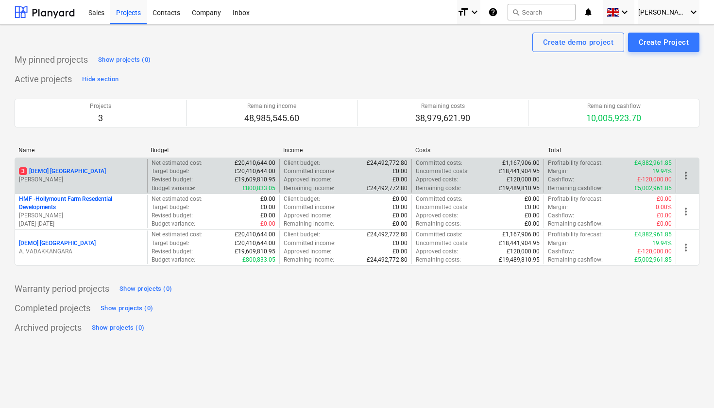
click at [687, 177] on span "more_vert" at bounding box center [686, 176] width 12 height 12
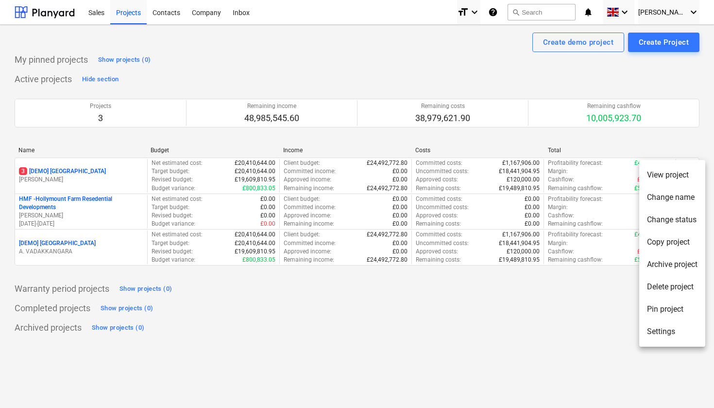
click at [667, 286] on li "Delete project" at bounding box center [672, 286] width 66 height 22
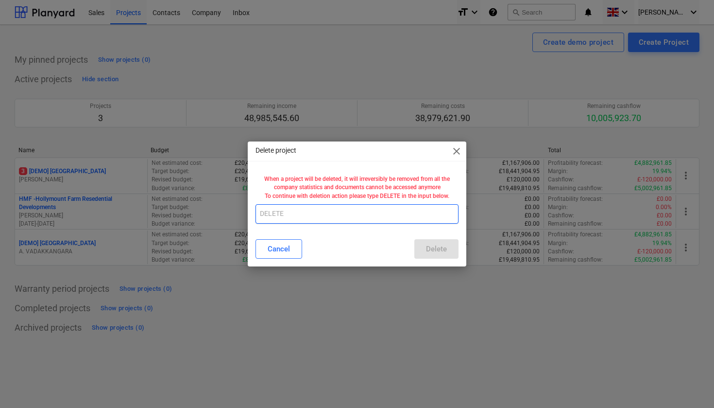
click at [307, 215] on input "text" at bounding box center [357, 213] width 203 height 19
type input "DELETE"
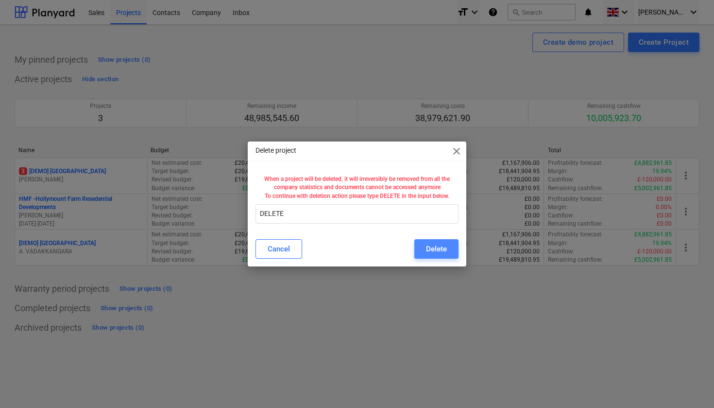
click at [451, 247] on button "Delete" at bounding box center [436, 248] width 44 height 19
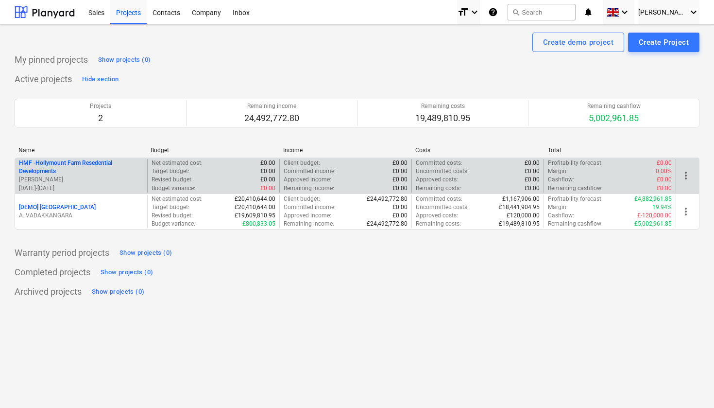
click at [102, 164] on p "HMF - Hollymount Farm Resedential Developments" at bounding box center [81, 167] width 124 height 17
click at [682, 173] on span "more_vert" at bounding box center [686, 176] width 12 height 12
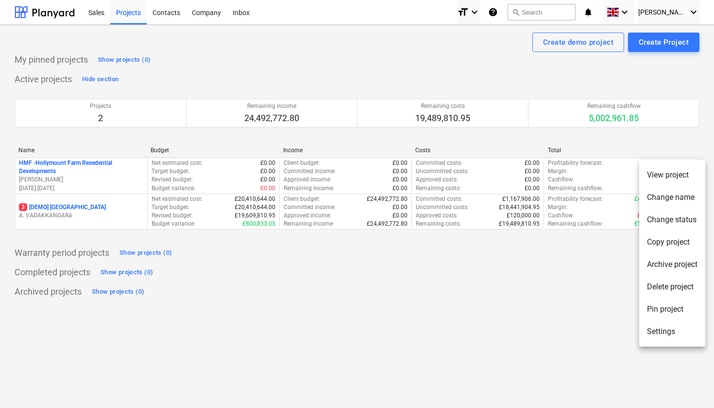
click at [669, 288] on li "Delete project" at bounding box center [672, 286] width 66 height 22
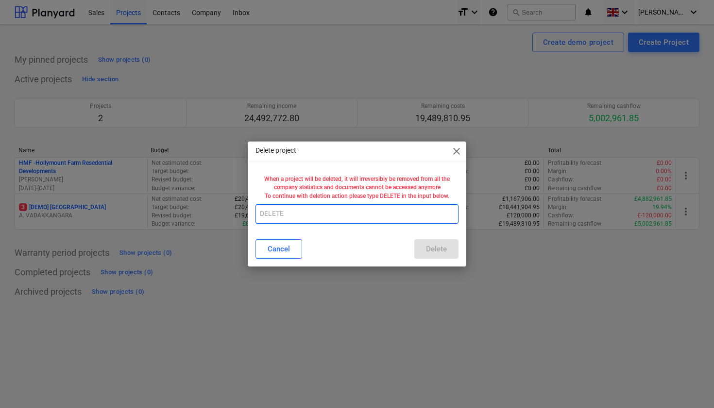
click at [301, 208] on input "text" at bounding box center [357, 213] width 203 height 19
type input "d"
type input "DELETE"
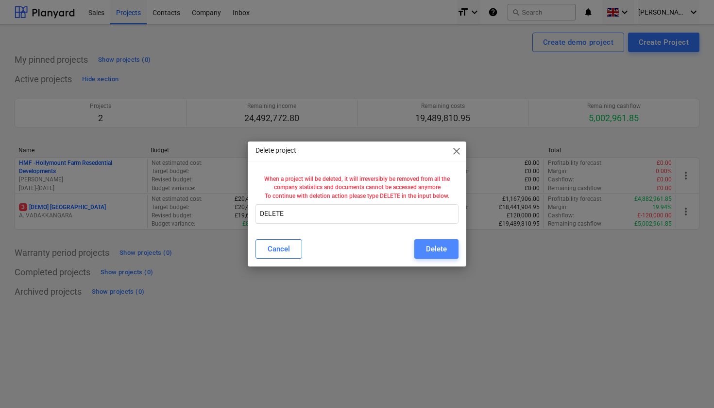
click at [445, 252] on div "Delete" at bounding box center [436, 248] width 21 height 13
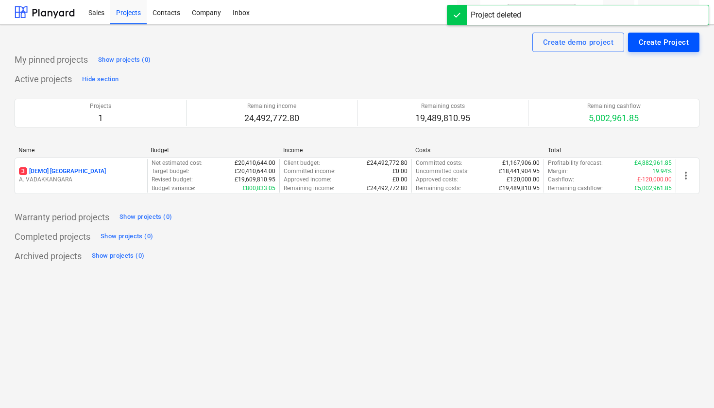
click at [665, 45] on div "Create Project" at bounding box center [664, 42] width 50 height 13
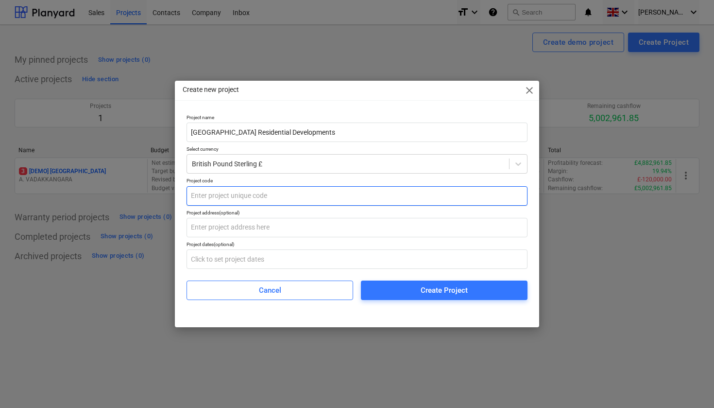
type input "Hollymount Farm Residential Developments"
click at [245, 193] on input "text" at bounding box center [357, 195] width 341 height 19
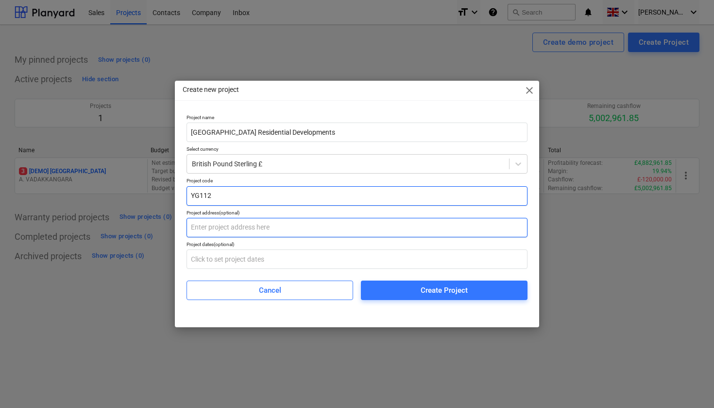
type input "YG112"
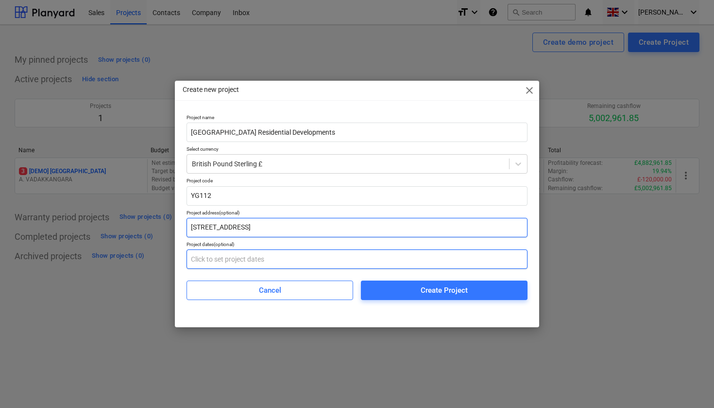
type input "Hollymount Farm, Bury, BL8 4HP"
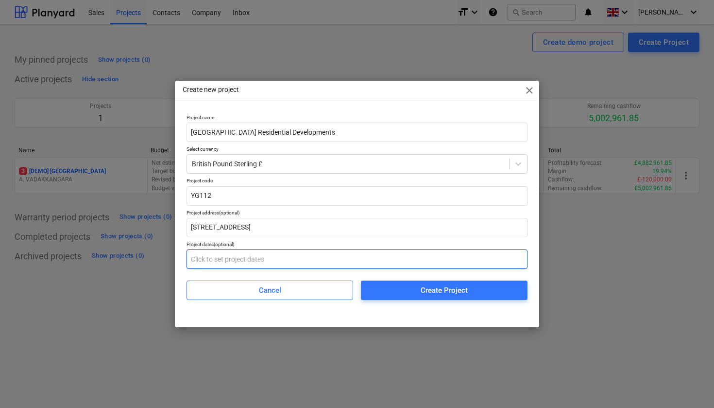
click at [220, 257] on input "text" at bounding box center [357, 258] width 341 height 19
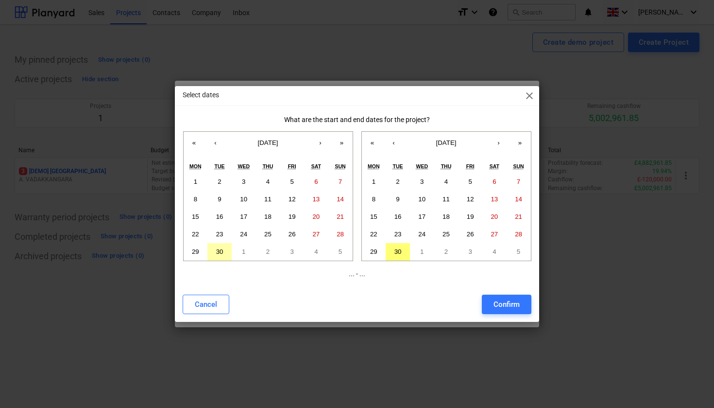
click at [218, 251] on abbr "30" at bounding box center [219, 251] width 7 height 7
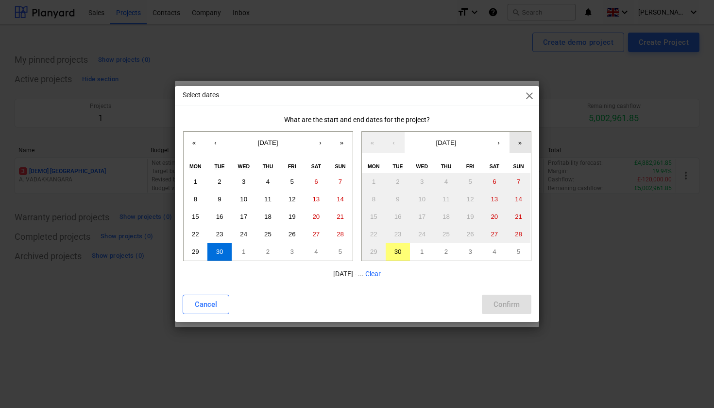
click at [520, 142] on button "»" at bounding box center [520, 142] width 21 height 21
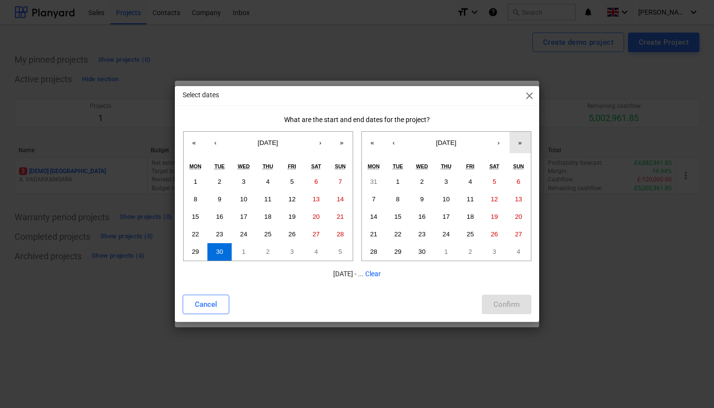
click at [520, 142] on button "»" at bounding box center [520, 142] width 21 height 21
click at [505, 144] on button "›" at bounding box center [498, 142] width 21 height 21
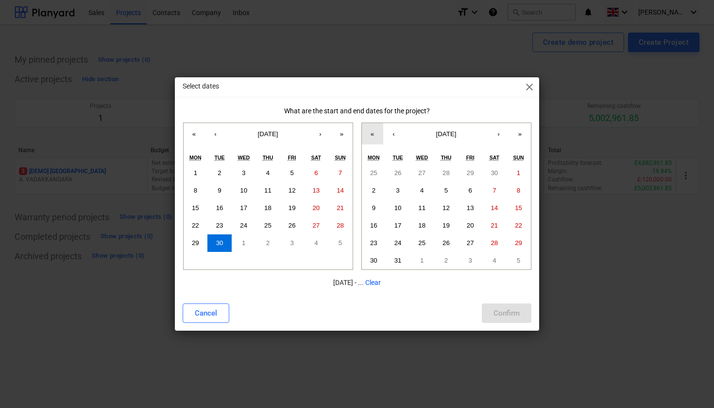
click at [377, 136] on button "«" at bounding box center [372, 133] width 21 height 21
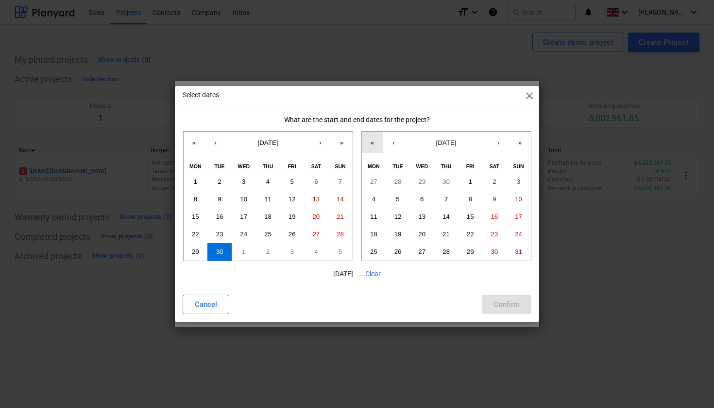
click at [373, 138] on button "«" at bounding box center [372, 142] width 21 height 21
click at [373, 141] on button "«" at bounding box center [372, 142] width 21 height 21
click at [500, 143] on button "›" at bounding box center [498, 142] width 21 height 21
click at [421, 254] on abbr "31" at bounding box center [421, 251] width 7 height 7
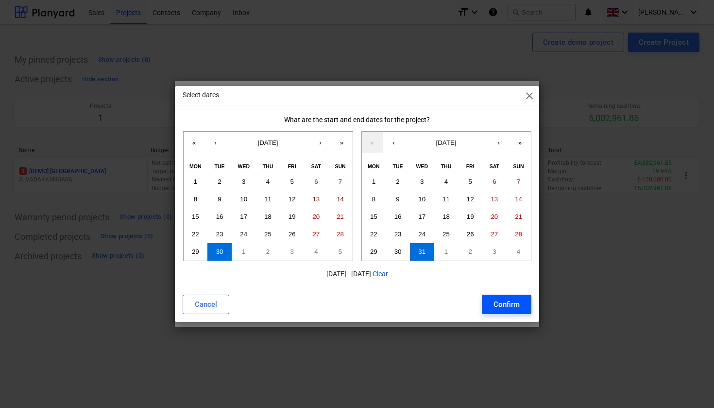
click at [505, 303] on div "Confirm" at bounding box center [507, 304] width 26 height 13
type input "30.09.2025 - 31.12.2025"
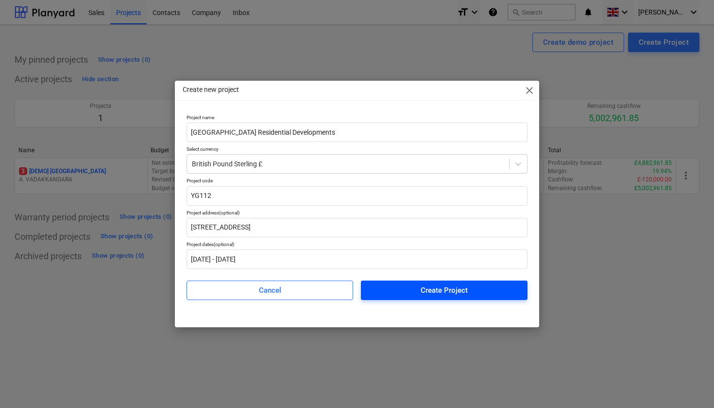
click at [446, 292] on div "Create Project" at bounding box center [444, 290] width 47 height 13
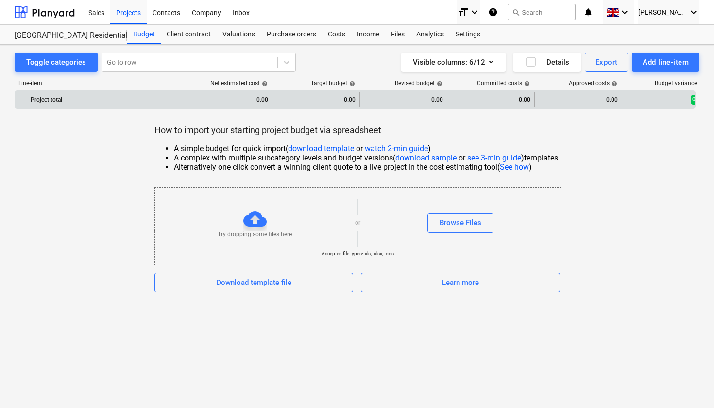
click at [268, 101] on div "0.00" at bounding box center [228, 100] width 87 height 16
click at [264, 100] on div "0.00" at bounding box center [228, 100] width 79 height 16
click at [356, 101] on div "0.00" at bounding box center [316, 100] width 87 height 16
click at [433, 103] on div "0.00" at bounding box center [403, 100] width 79 height 16
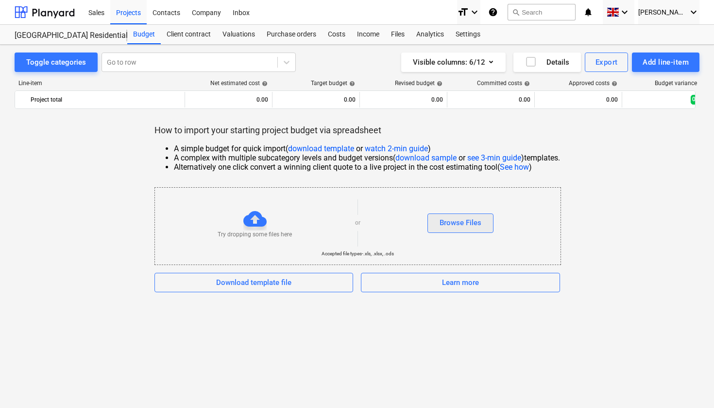
click at [463, 225] on div "Browse Files" at bounding box center [461, 222] width 42 height 13
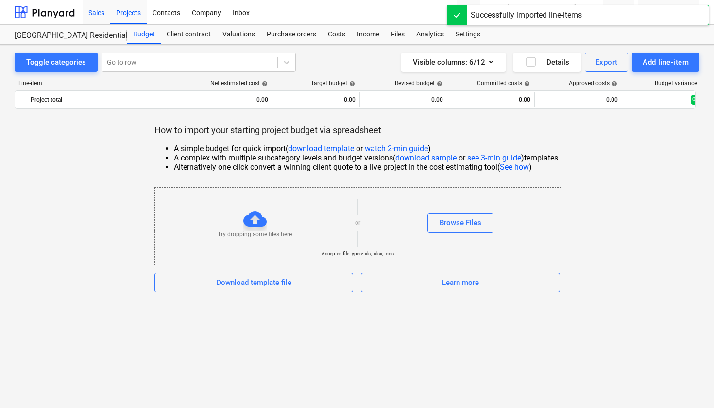
click at [97, 12] on div "Sales" at bounding box center [97, 12] width 28 height 25
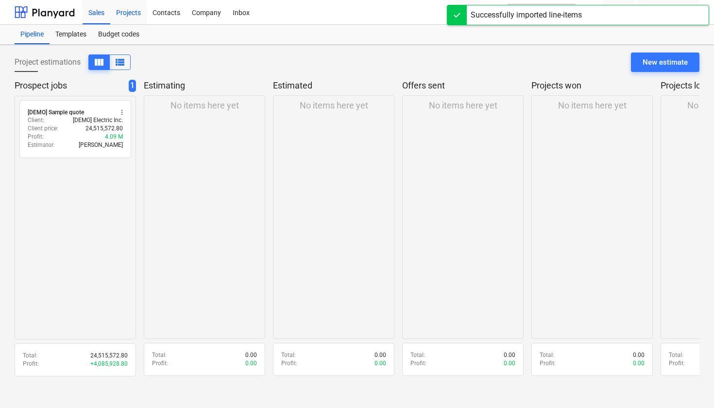
click at [123, 16] on div "Projects" at bounding box center [128, 12] width 36 height 25
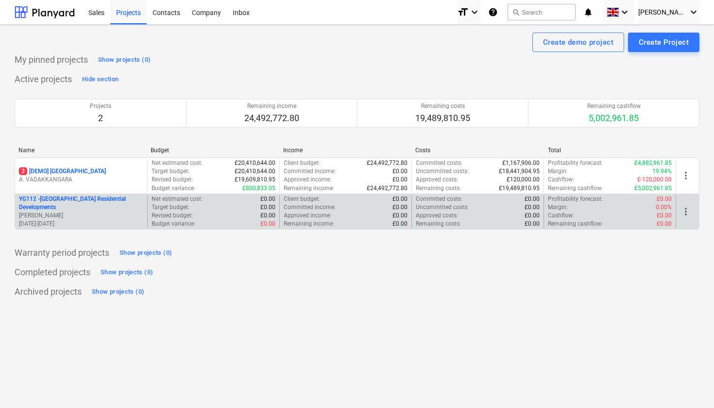
click at [121, 215] on p "[PERSON_NAME]" at bounding box center [81, 215] width 124 height 8
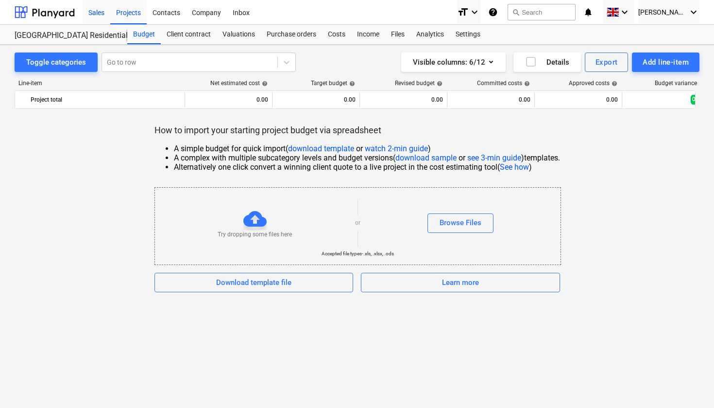
click at [96, 10] on div "Sales" at bounding box center [97, 12] width 28 height 25
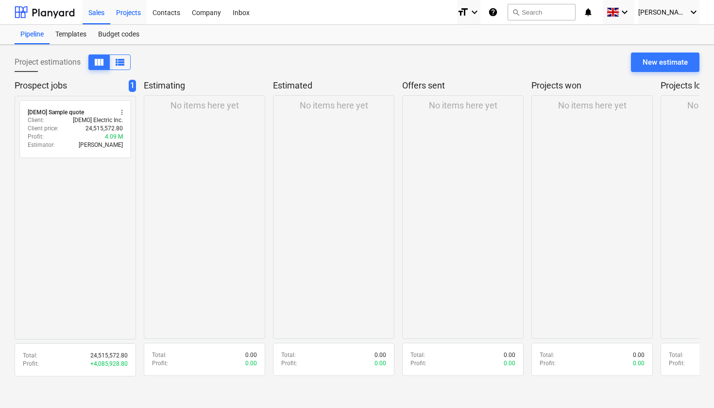
click at [140, 10] on div "Projects" at bounding box center [128, 12] width 36 height 25
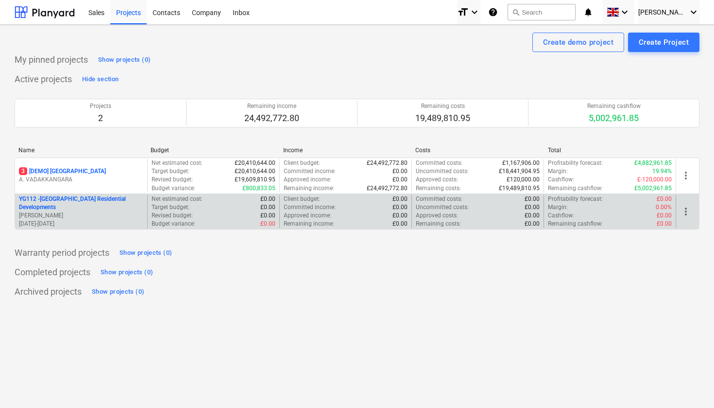
click at [685, 211] on span "more_vert" at bounding box center [686, 212] width 12 height 12
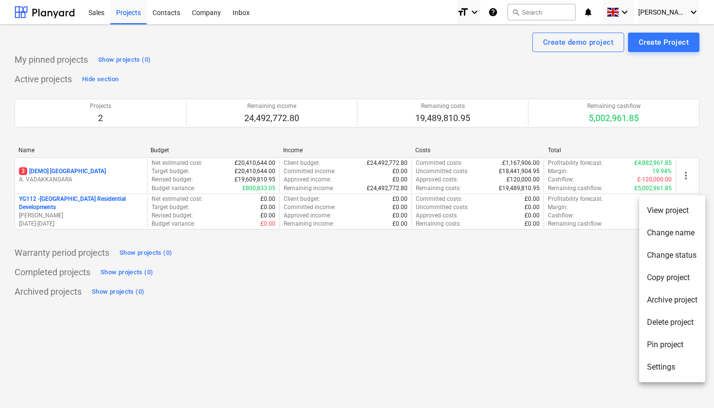
click at [581, 294] on div at bounding box center [357, 204] width 714 height 408
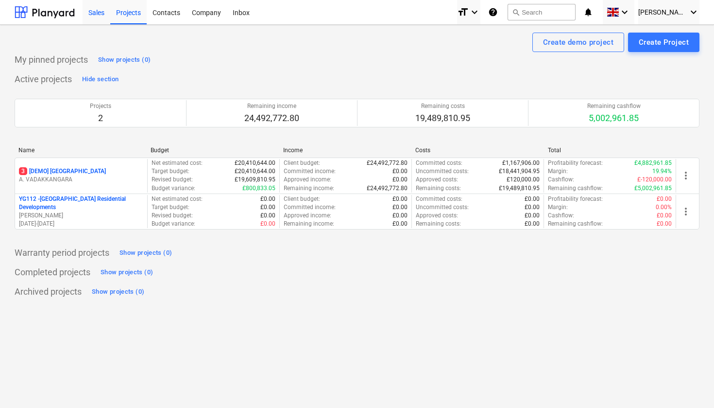
click at [103, 16] on div "Sales" at bounding box center [97, 12] width 28 height 25
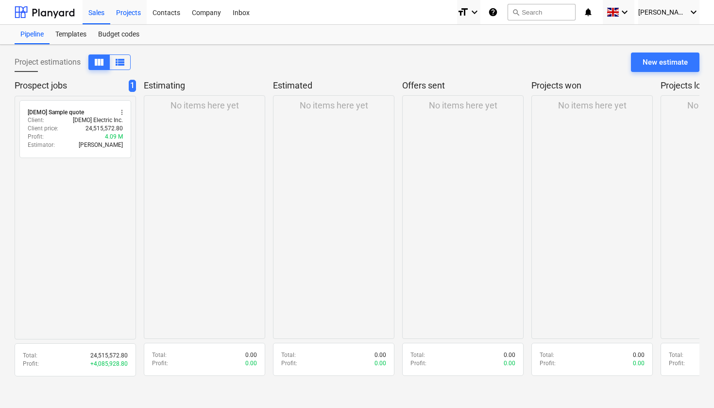
click at [132, 12] on div "Projects" at bounding box center [128, 12] width 36 height 25
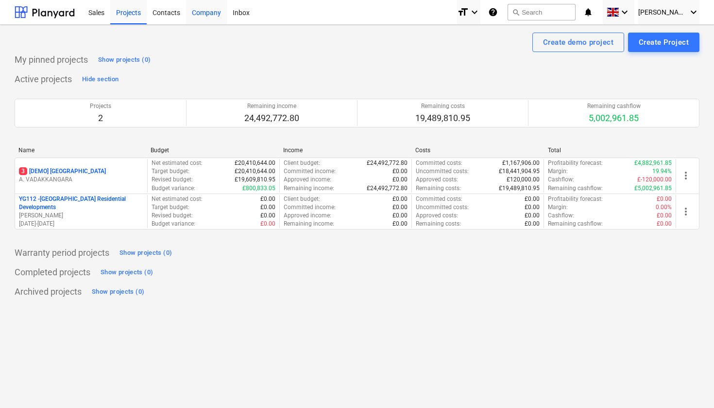
click at [206, 18] on div "Company" at bounding box center [206, 12] width 41 height 25
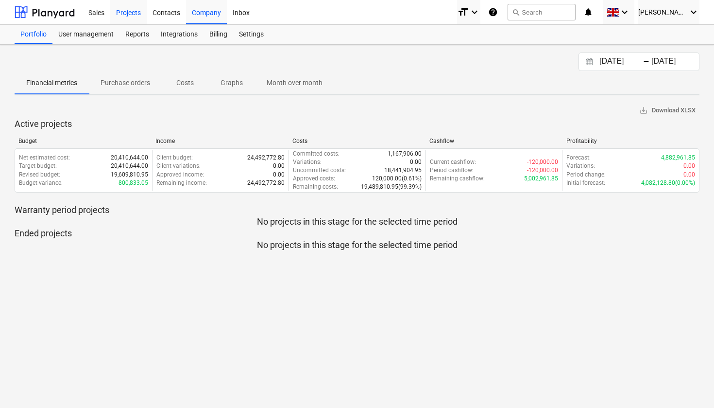
click at [127, 13] on div "Projects" at bounding box center [128, 12] width 36 height 25
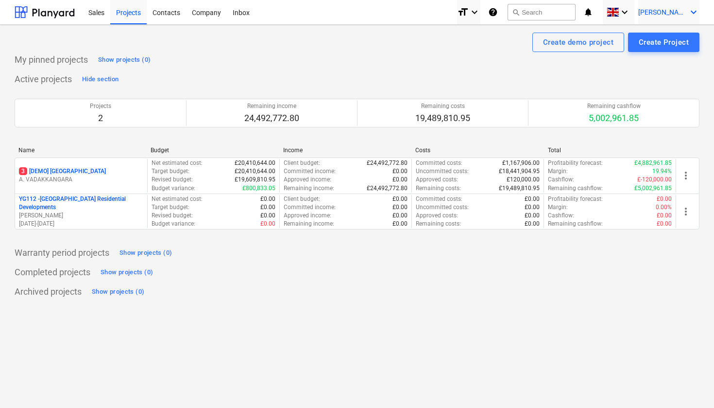
click at [691, 15] on icon "keyboard_arrow_down" at bounding box center [694, 12] width 12 height 12
click at [664, 39] on div "Settings" at bounding box center [670, 38] width 58 height 16
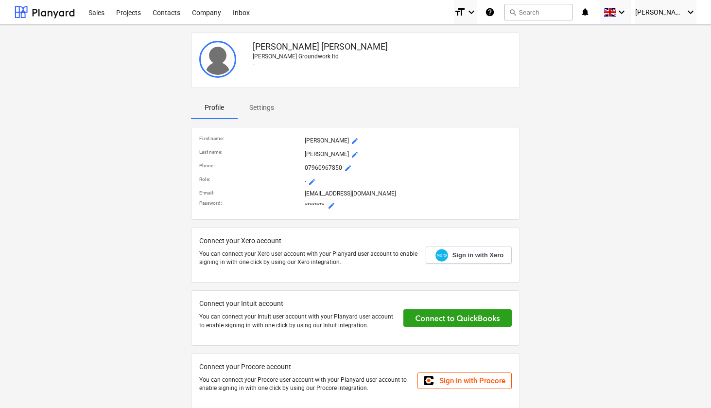
click at [312, 179] on span "mode_edit" at bounding box center [312, 182] width 8 height 8
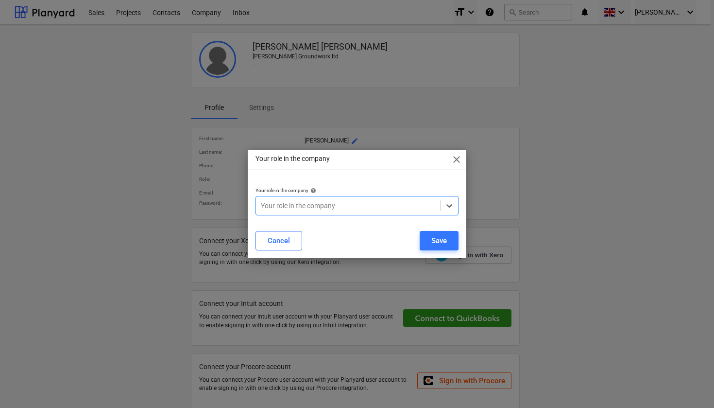
click at [308, 205] on div "Your role in the company" at bounding box center [348, 206] width 174 height 8
click at [444, 237] on div "Save" at bounding box center [439, 240] width 16 height 13
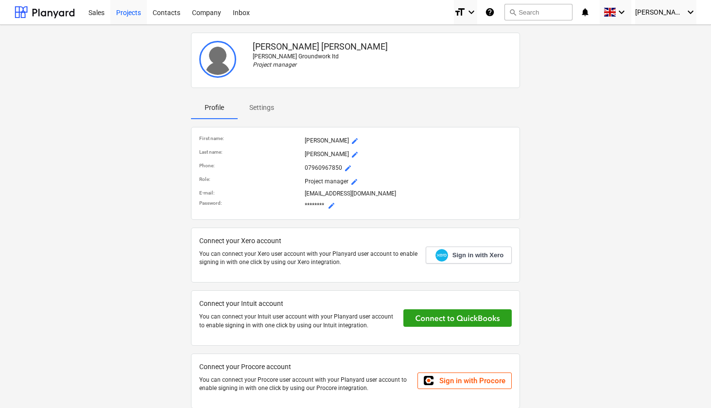
click at [122, 15] on div "Projects" at bounding box center [128, 12] width 36 height 25
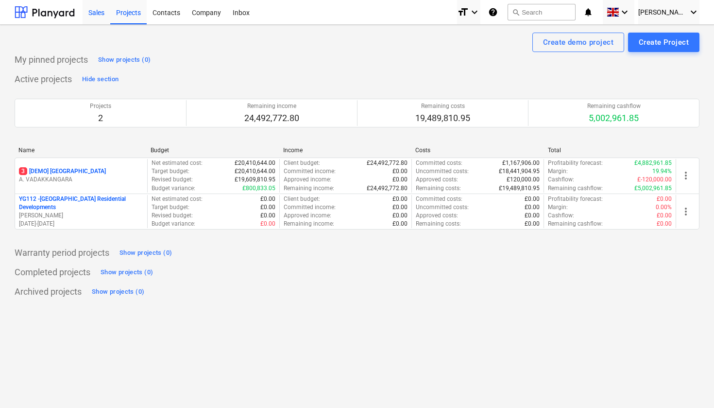
click at [98, 16] on div "Sales" at bounding box center [97, 12] width 28 height 25
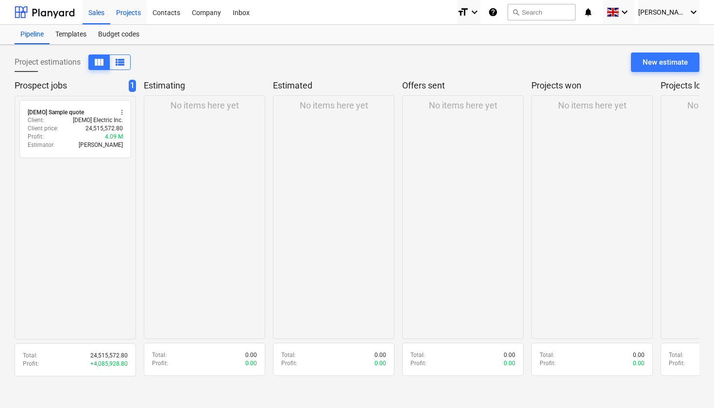
click at [130, 10] on div "Projects" at bounding box center [128, 12] width 36 height 25
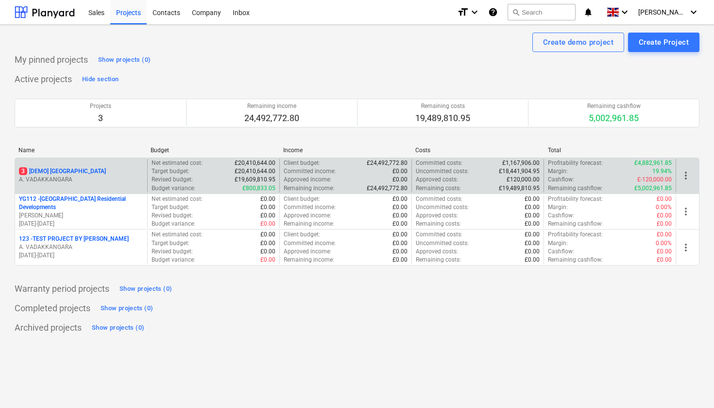
click at [687, 174] on span "more_vert" at bounding box center [686, 176] width 12 height 12
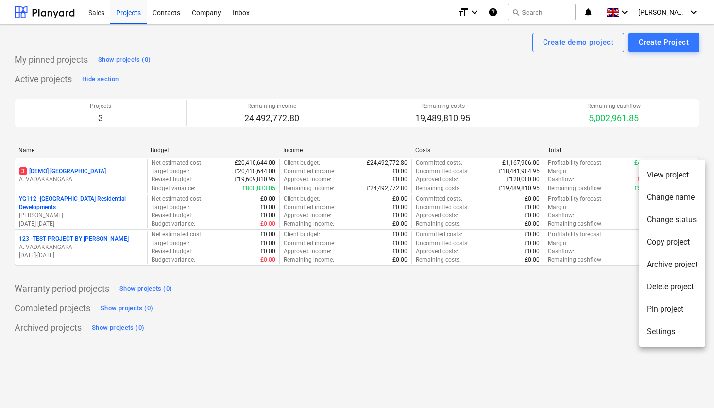
click at [102, 15] on div at bounding box center [357, 204] width 714 height 408
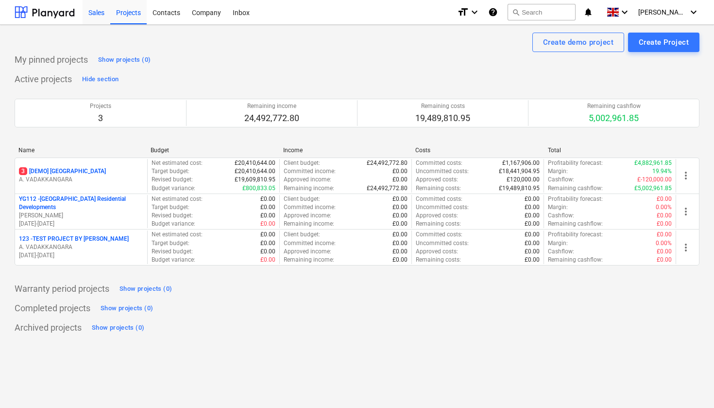
click at [100, 17] on div "Sales" at bounding box center [97, 12] width 28 height 25
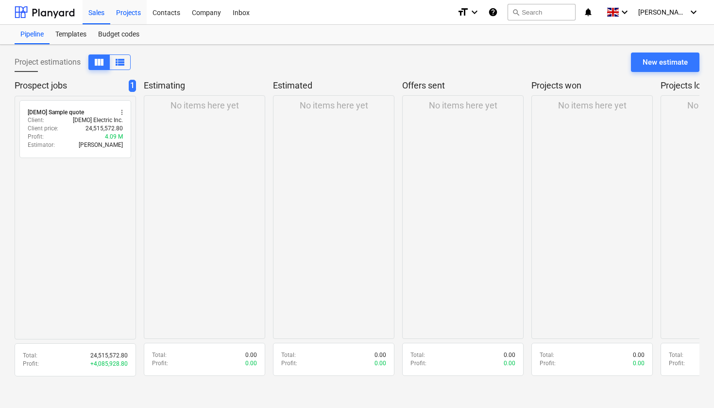
click at [126, 14] on div "Projects" at bounding box center [128, 12] width 36 height 25
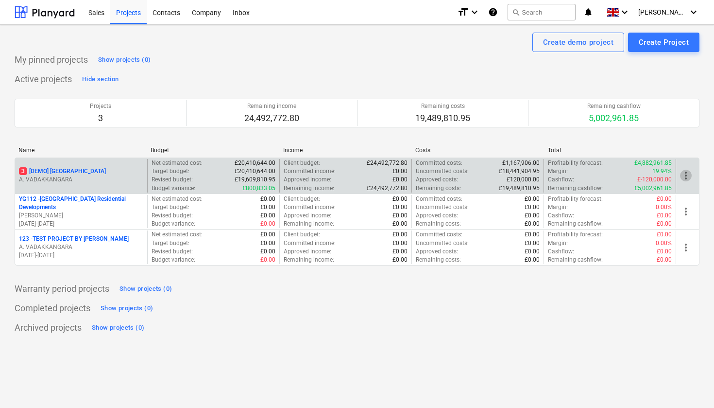
click at [686, 175] on span "more_vert" at bounding box center [686, 176] width 12 height 12
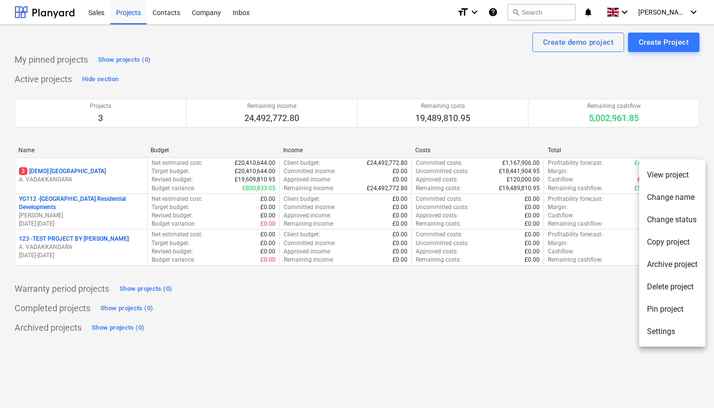
click at [671, 286] on li "Delete project" at bounding box center [672, 286] width 66 height 22
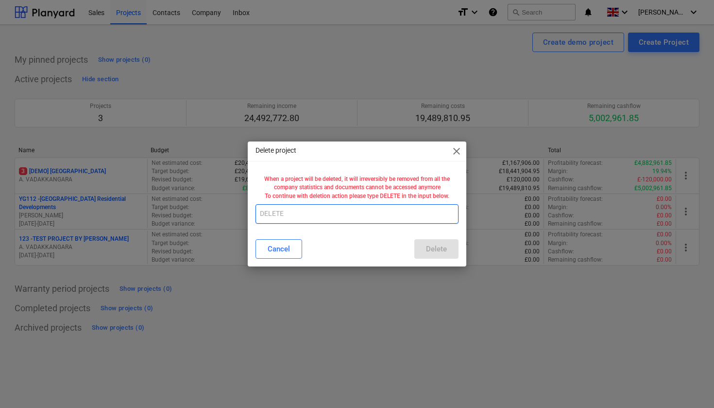
click at [291, 206] on input "text" at bounding box center [357, 213] width 203 height 19
type input "DELETE"
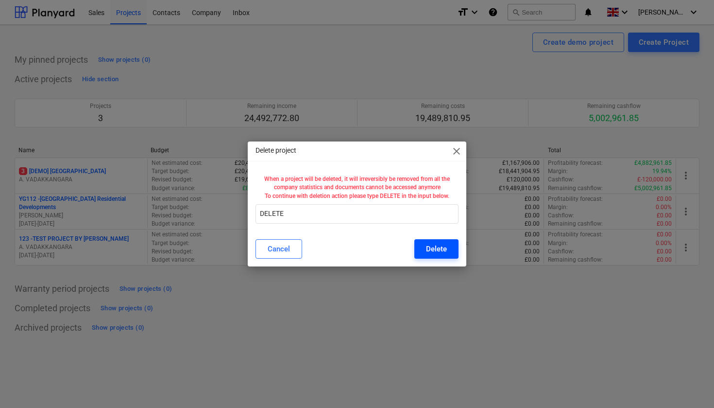
click at [440, 251] on div "Delete" at bounding box center [436, 248] width 21 height 13
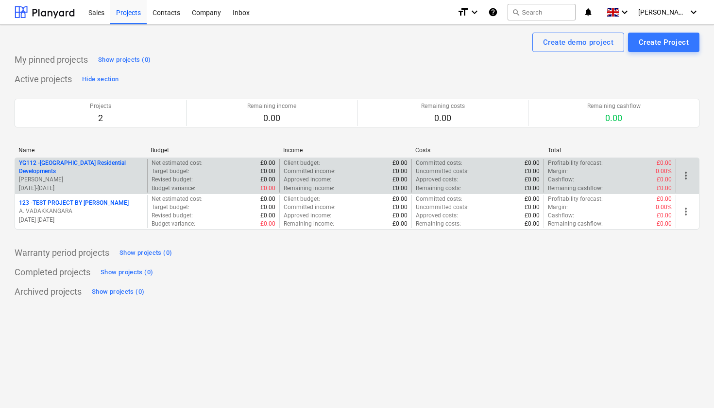
click at [685, 178] on span "more_vert" at bounding box center [686, 176] width 12 height 12
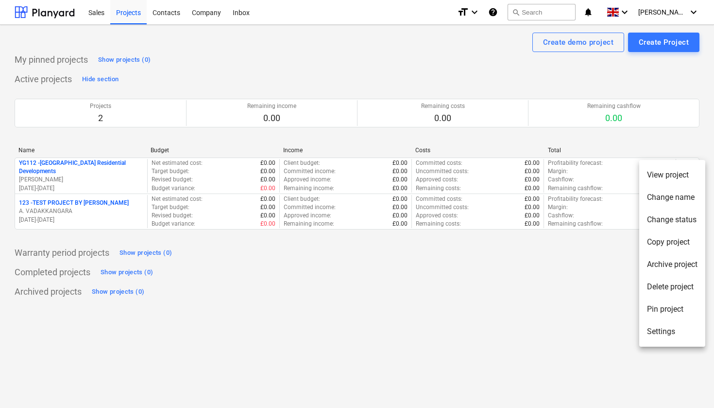
click at [665, 292] on li "Delete project" at bounding box center [672, 286] width 66 height 22
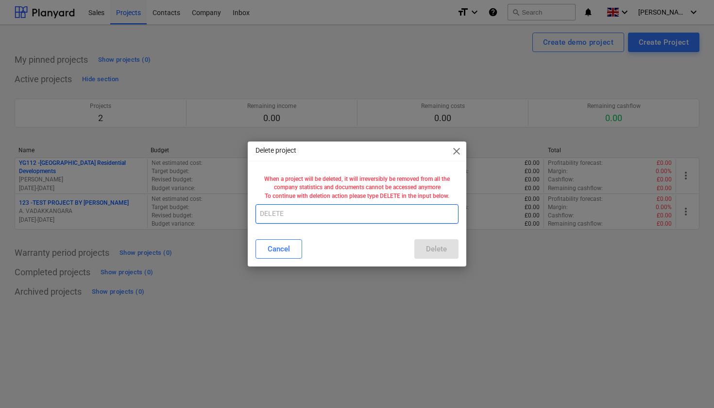
click at [305, 213] on input "text" at bounding box center [357, 213] width 203 height 19
type input "DELETE"
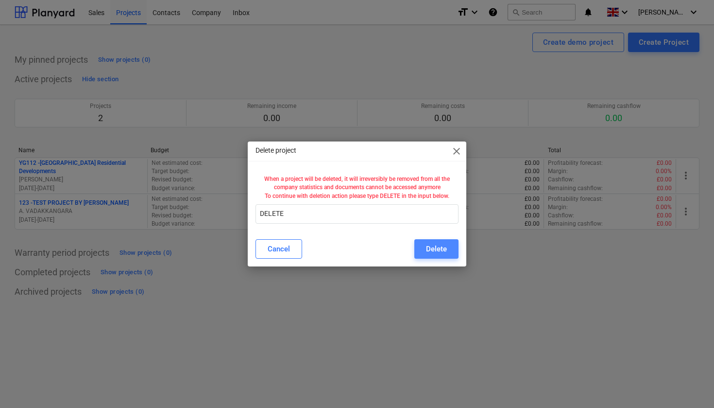
click at [451, 249] on button "Delete" at bounding box center [436, 248] width 44 height 19
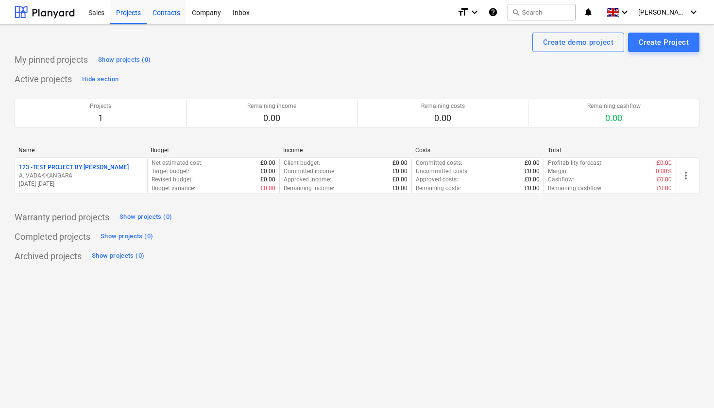
click at [166, 12] on div "Contacts" at bounding box center [166, 12] width 39 height 25
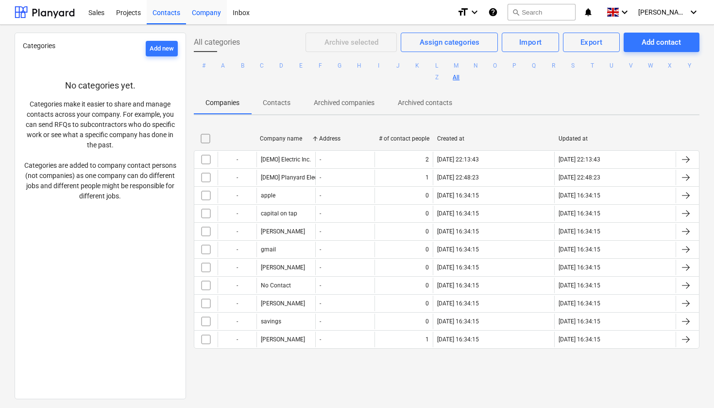
click at [206, 16] on div "Company" at bounding box center [206, 12] width 41 height 25
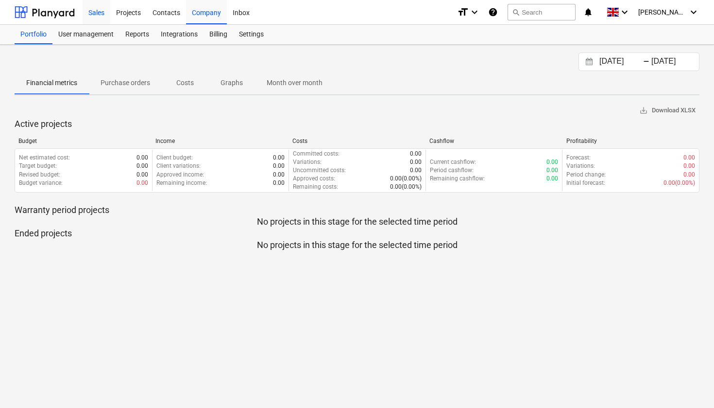
click at [95, 11] on div "Sales" at bounding box center [97, 12] width 28 height 25
